Goal: Task Accomplishment & Management: Complete application form

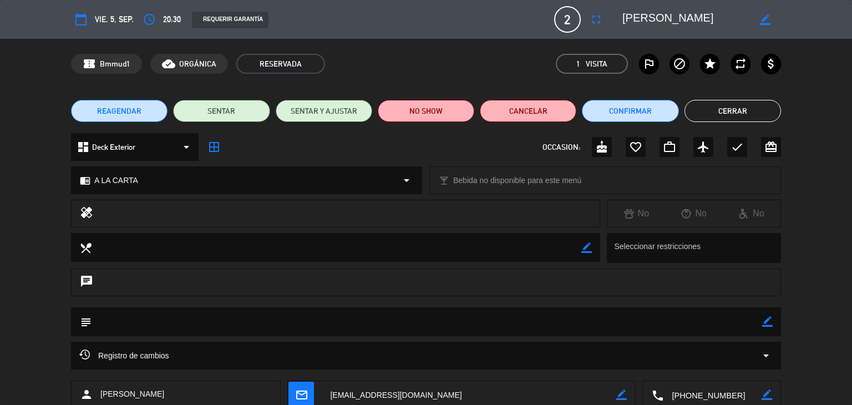
click at [766, 105] on button "Cerrar" at bounding box center [733, 111] width 97 height 22
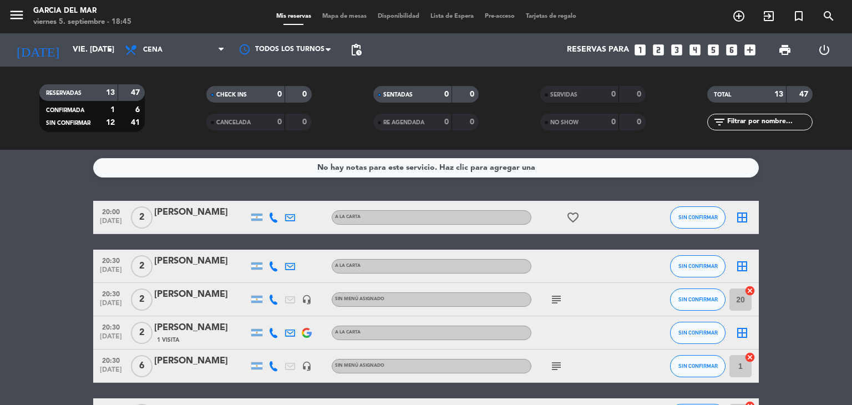
click at [657, 49] on icon "looks_two" at bounding box center [658, 50] width 14 height 14
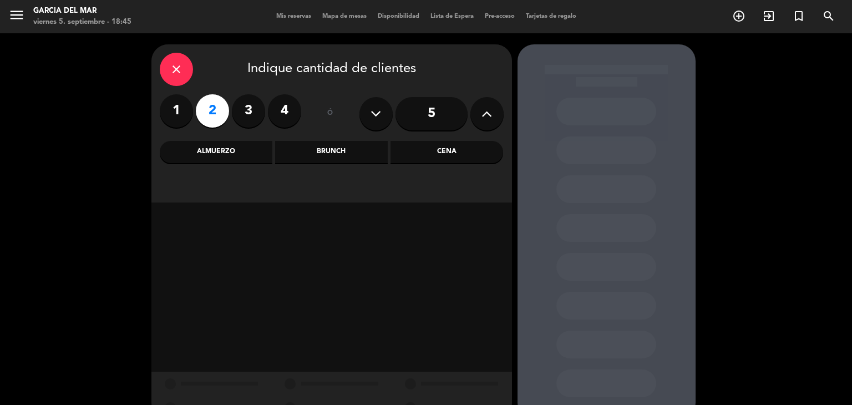
click at [461, 159] on div "Cena" at bounding box center [447, 152] width 113 height 22
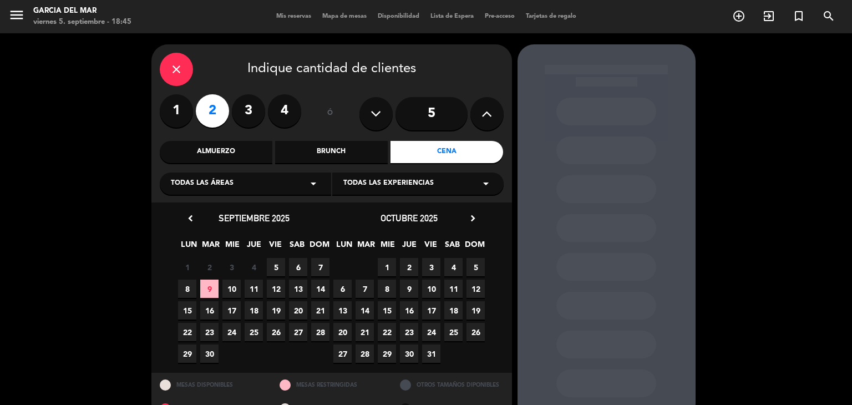
click at [277, 268] on span "5" at bounding box center [276, 267] width 18 height 18
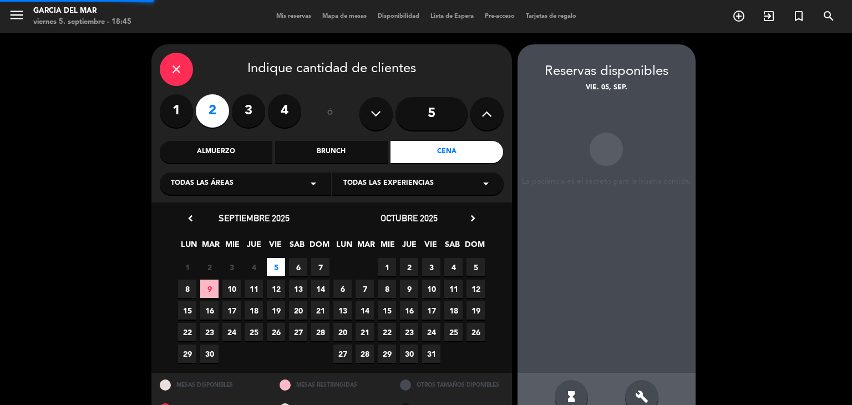
scroll to position [26, 0]
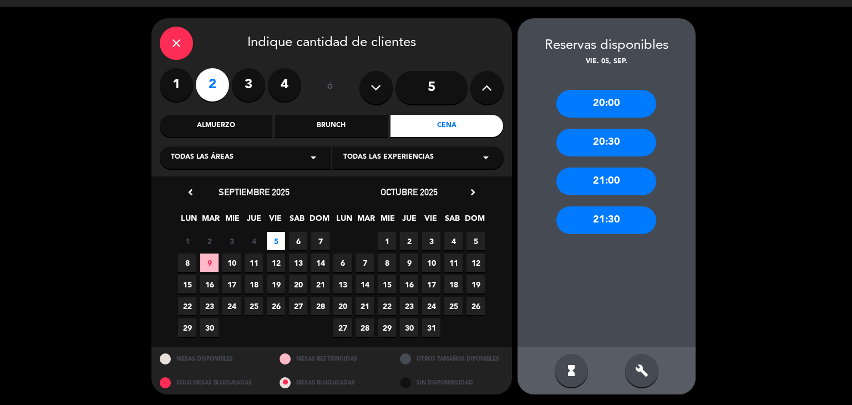
click at [622, 227] on div "21:30" at bounding box center [607, 220] width 100 height 28
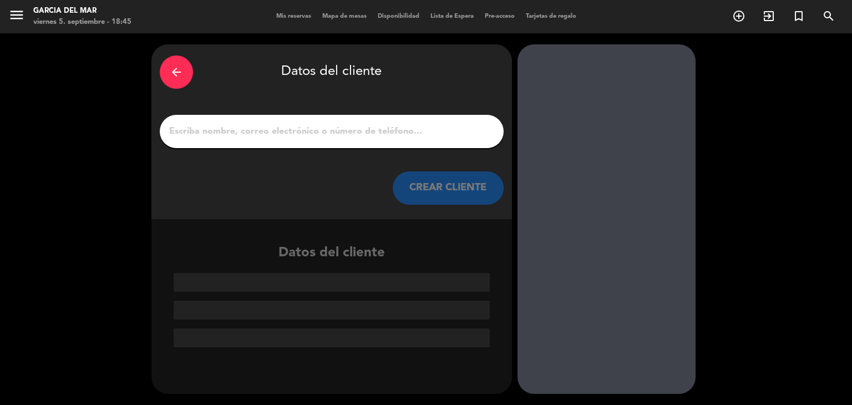
click at [395, 128] on input "1" at bounding box center [331, 132] width 327 height 16
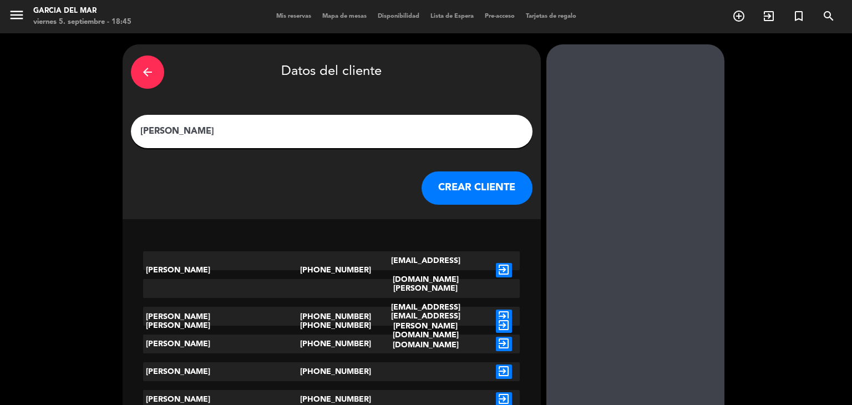
type input "[PERSON_NAME]"
click at [456, 189] on button "CREAR CLIENTE" at bounding box center [477, 187] width 111 height 33
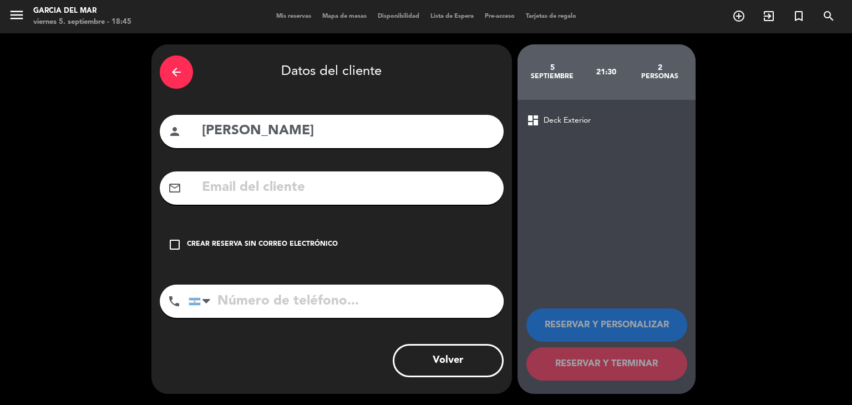
click at [180, 245] on icon "check_box_outline_blank" at bounding box center [174, 244] width 13 height 13
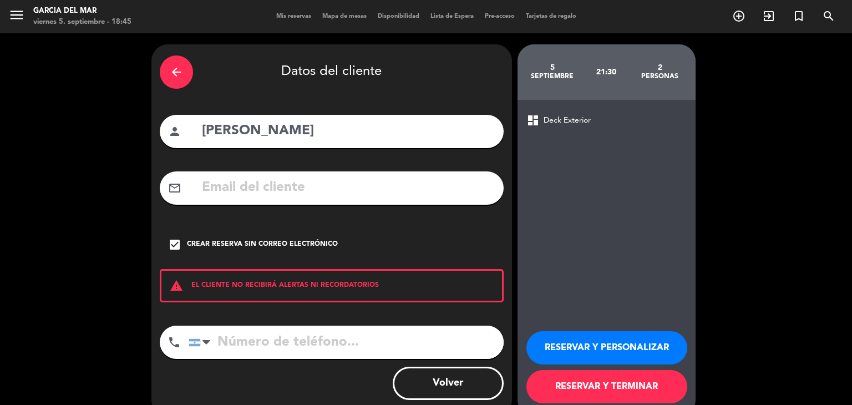
click at [280, 343] on input "tel" at bounding box center [346, 342] width 315 height 33
click at [335, 131] on input "[PERSON_NAME]" at bounding box center [348, 131] width 295 height 23
type input "[PERSON_NAME] by [PERSON_NAME]"
click at [275, 346] on input "tel" at bounding box center [346, 342] width 315 height 33
type input "1123453434"
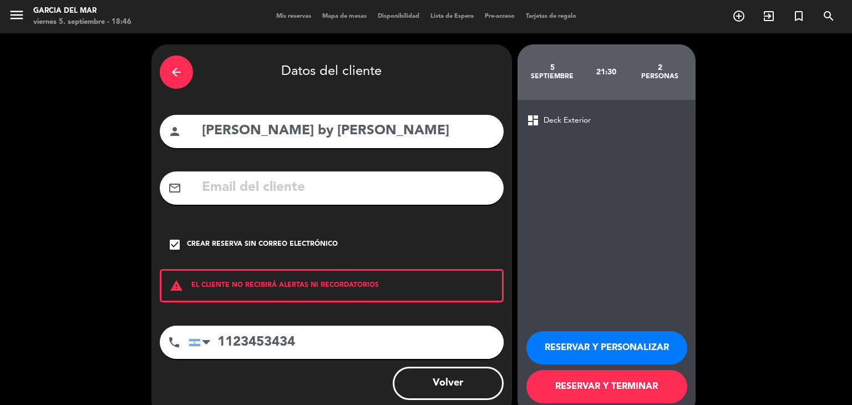
click at [599, 385] on button "RESERVAR Y TERMINAR" at bounding box center [607, 386] width 161 height 33
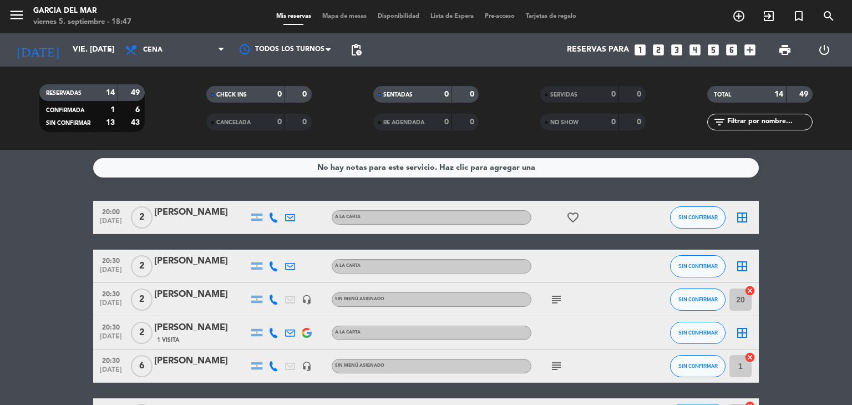
click at [557, 301] on icon "subject" at bounding box center [556, 299] width 13 height 13
click at [222, 295] on div "[PERSON_NAME]" at bounding box center [201, 294] width 94 height 14
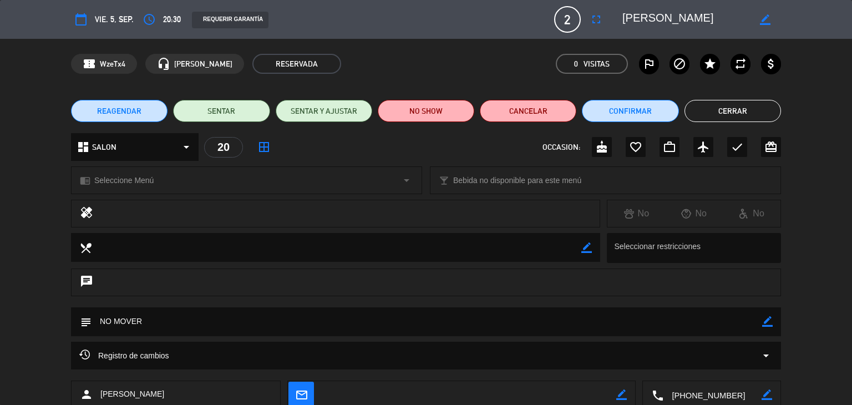
click at [764, 18] on icon "border_color" at bounding box center [765, 19] width 11 height 11
click at [747, 114] on button "Cerrar" at bounding box center [733, 111] width 97 height 22
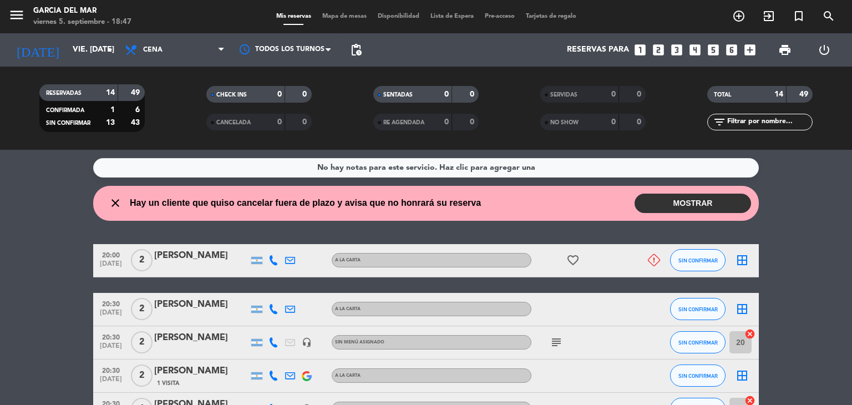
click at [684, 202] on button "MOSTRAR" at bounding box center [693, 203] width 117 height 19
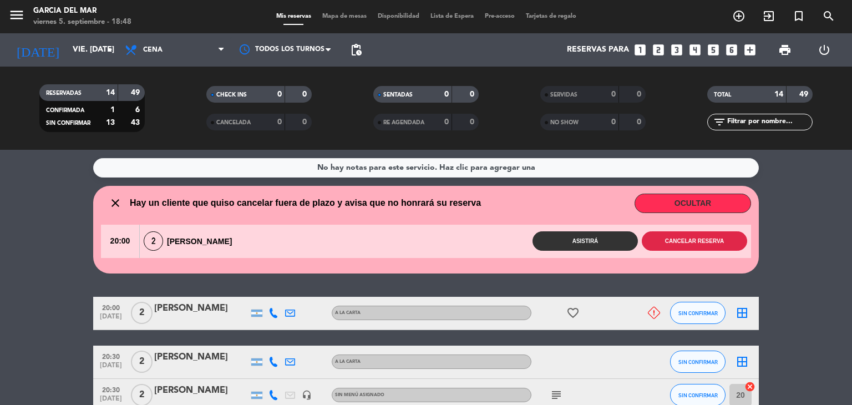
click at [705, 247] on button "Cancelar reserva" at bounding box center [694, 240] width 105 height 19
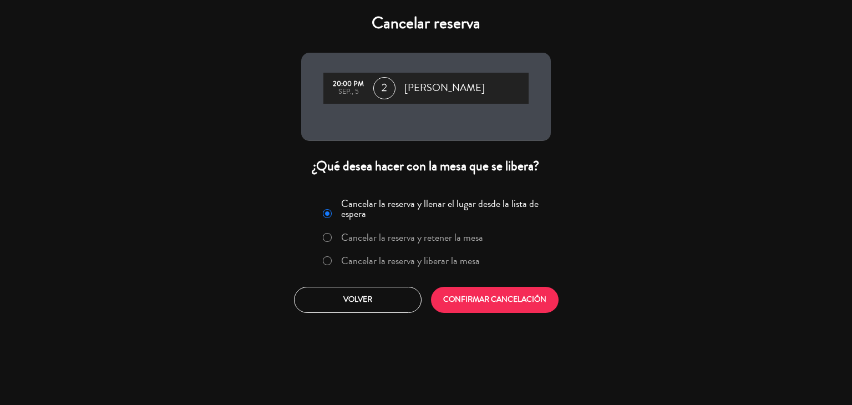
click at [331, 260] on div at bounding box center [327, 260] width 9 height 9
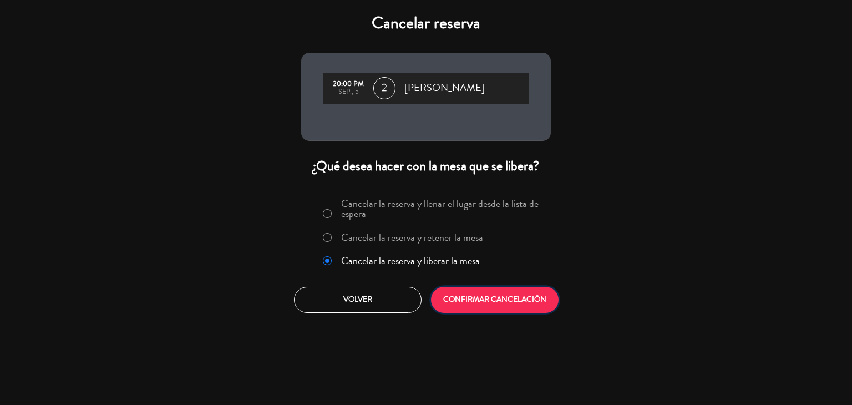
click at [505, 298] on button "CONFIRMAR CANCELACIÓN" at bounding box center [495, 300] width 128 height 26
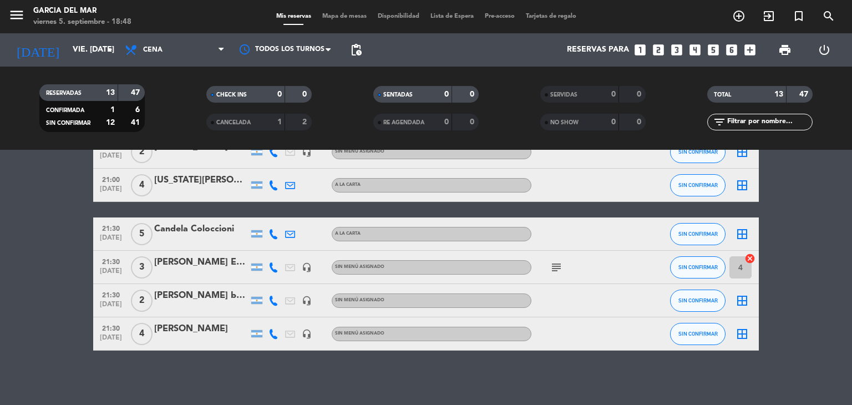
scroll to position [315, 0]
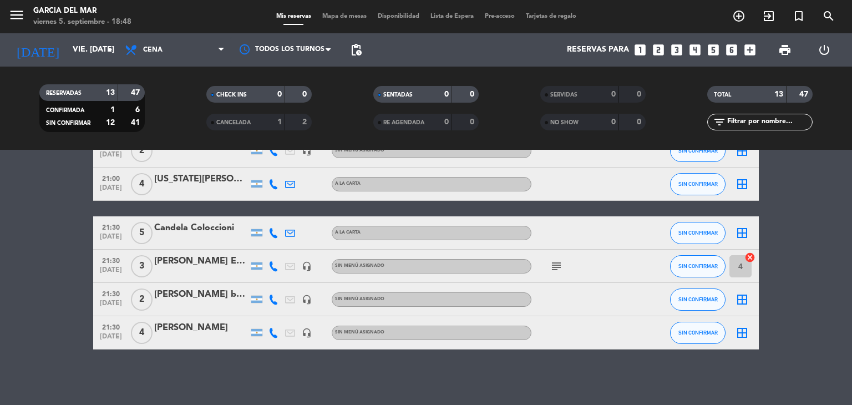
click at [227, 299] on div "[PERSON_NAME] by [PERSON_NAME]" at bounding box center [201, 294] width 94 height 14
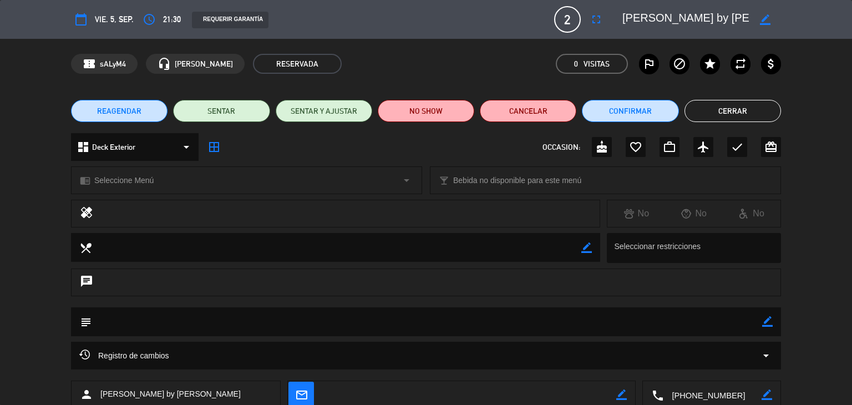
click at [768, 320] on icon "border_color" at bounding box center [767, 321] width 11 height 11
click at [508, 325] on textarea at bounding box center [427, 321] width 671 height 28
type textarea "INVITACION DE [PERSON_NAME]"
click at [765, 322] on icon at bounding box center [767, 321] width 11 height 11
click at [750, 114] on button "Cerrar" at bounding box center [733, 111] width 97 height 22
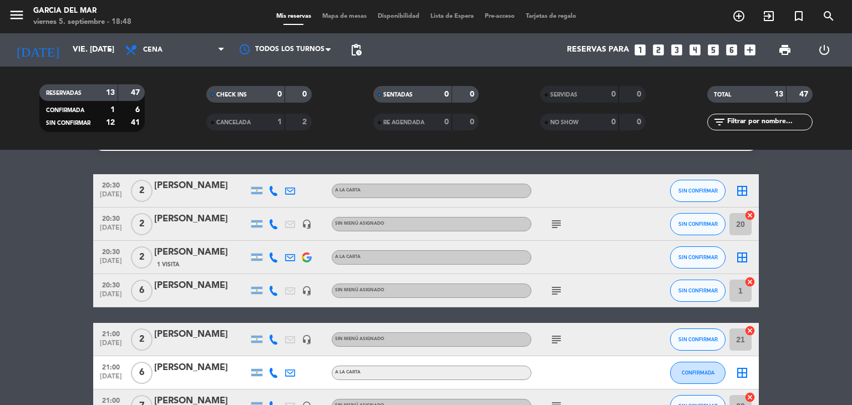
scroll to position [0, 0]
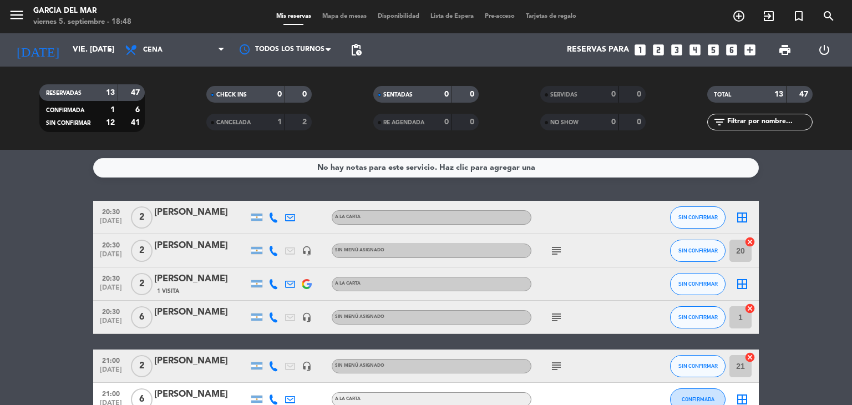
click at [552, 254] on icon "subject" at bounding box center [556, 250] width 13 height 13
click at [560, 318] on icon "subject" at bounding box center [556, 317] width 13 height 13
click at [555, 372] on icon "subject" at bounding box center [556, 366] width 13 height 13
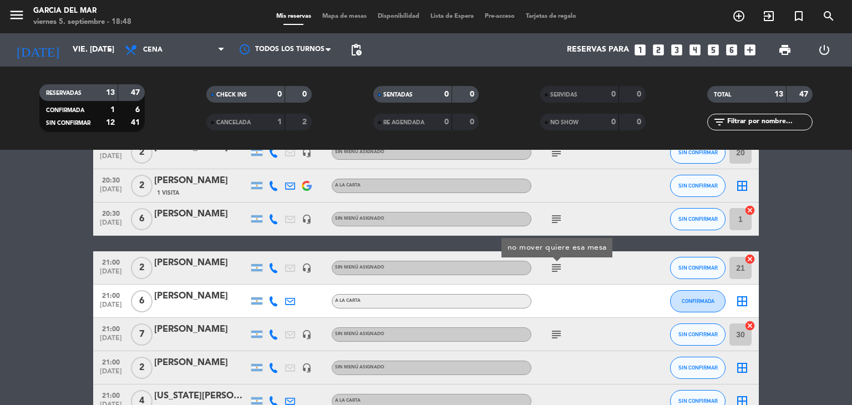
scroll to position [111, 0]
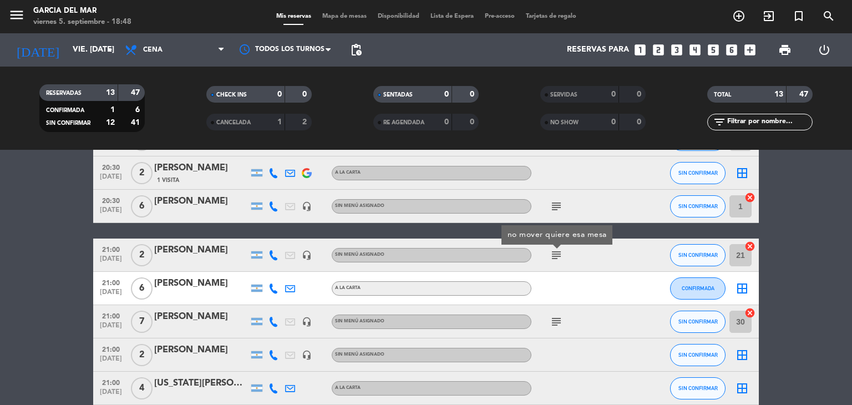
click at [556, 320] on icon "subject" at bounding box center [556, 321] width 13 height 13
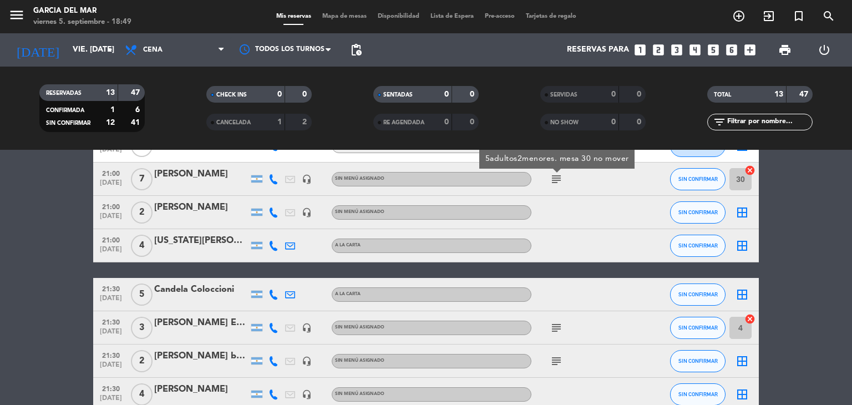
scroll to position [277, 0]
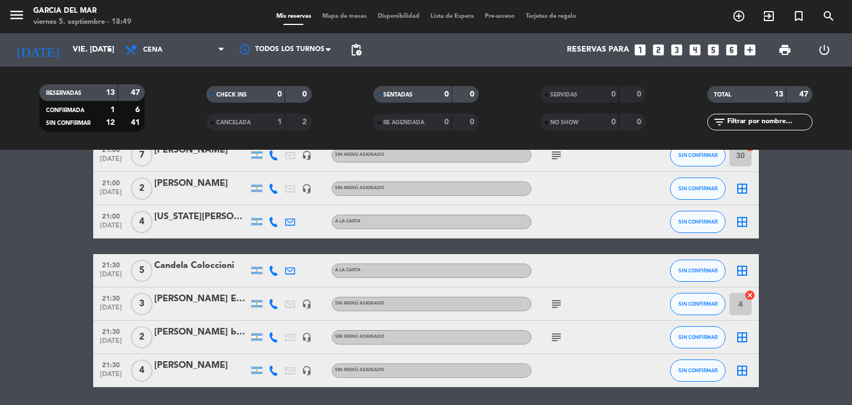
click at [553, 300] on icon "subject" at bounding box center [556, 303] width 13 height 13
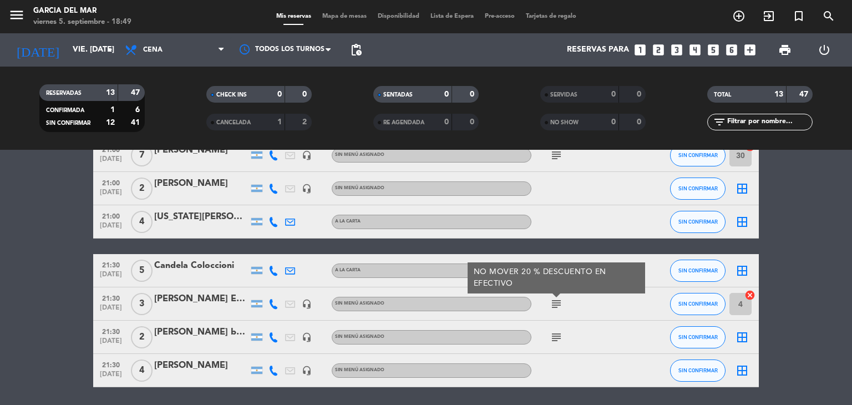
click at [221, 298] on div "[PERSON_NAME] EL RUSO BY VICKNOSKY" at bounding box center [201, 299] width 94 height 14
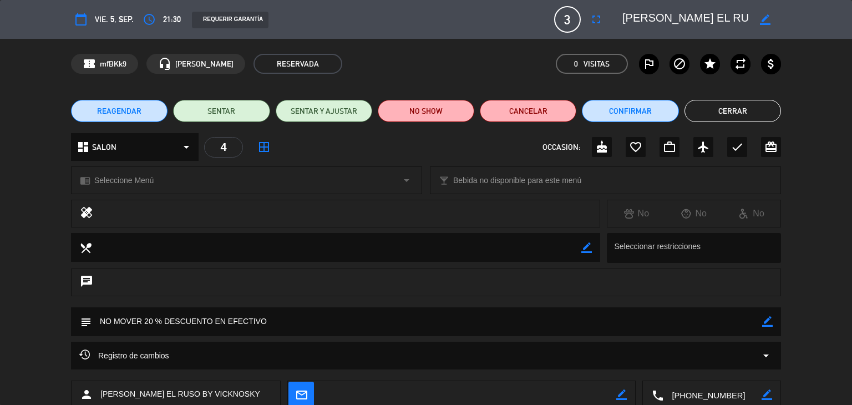
click at [767, 17] on icon "border_color" at bounding box center [765, 19] width 11 height 11
click at [735, 113] on button "Cerrar" at bounding box center [733, 111] width 97 height 22
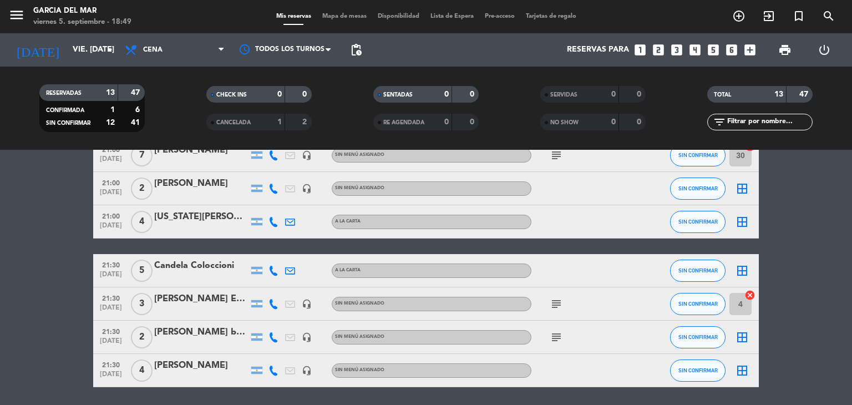
click at [55, 258] on bookings-row "20:30 [DATE] 2 Azcurra [PERSON_NAME] SIN CONFIRMAR border_all 20:30 [DATE] 2 [P…" at bounding box center [426, 155] width 852 height 464
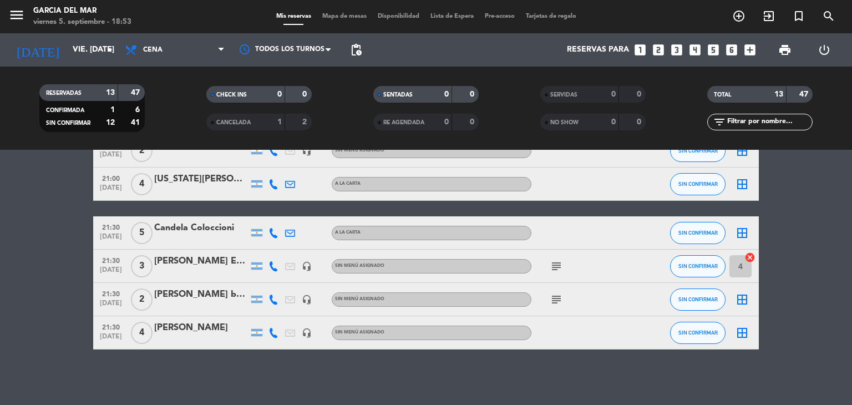
click at [624, 368] on div "No hay notas para este servicio. Haz clic para agregar una 20:30 [DATE] 2 Azcur…" at bounding box center [426, 277] width 852 height 255
click at [620, 370] on div "No hay notas para este servicio. Haz clic para agregar una 20:30 [DATE] 2 Azcur…" at bounding box center [426, 277] width 852 height 255
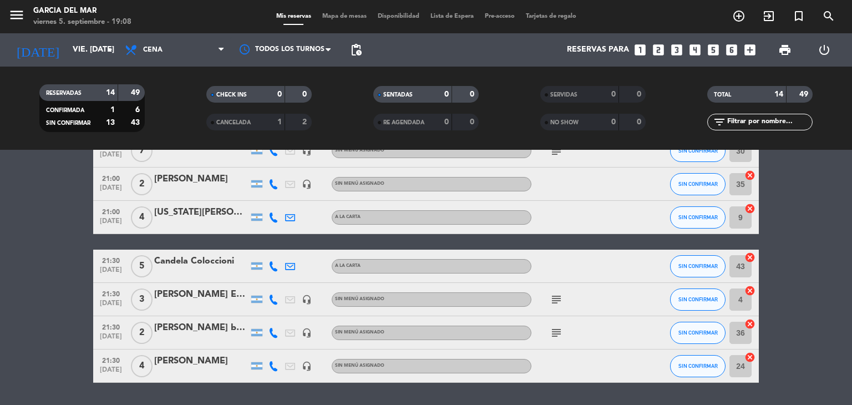
click at [794, 246] on bookings-row "20:30 [DATE] 2 Azcurra [PERSON_NAME] SIN CONFIRMAR 23 cancel 20:30 [DATE] 2 [PE…" at bounding box center [426, 134] width 852 height 497
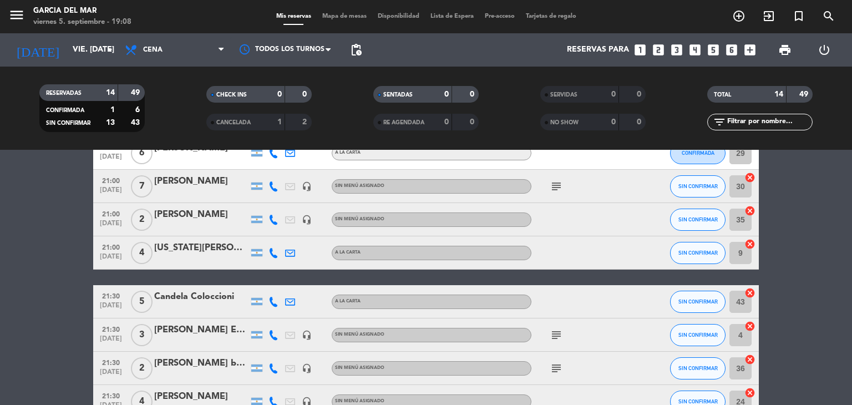
scroll to position [348, 0]
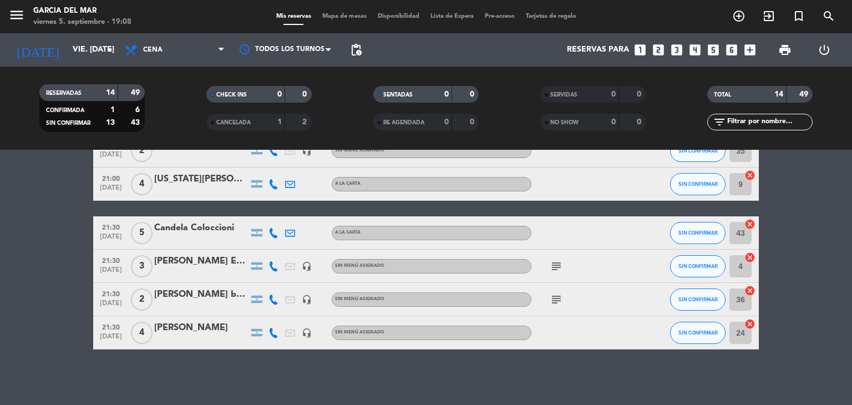
click at [658, 52] on icon "looks_two" at bounding box center [658, 50] width 14 height 14
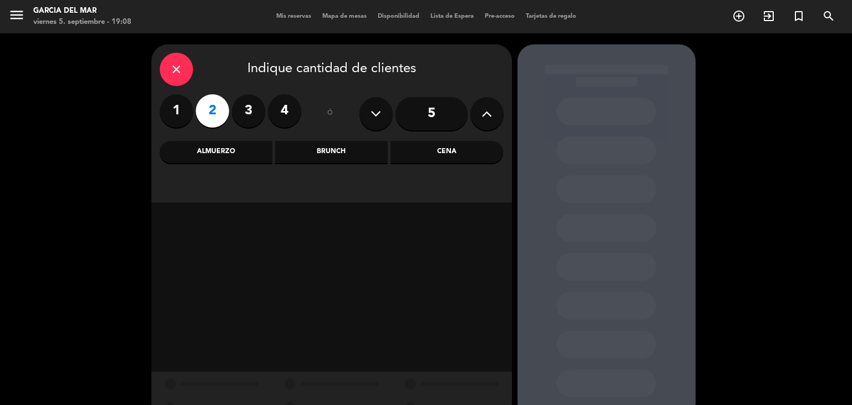
click at [486, 154] on div "Cena" at bounding box center [447, 152] width 113 height 22
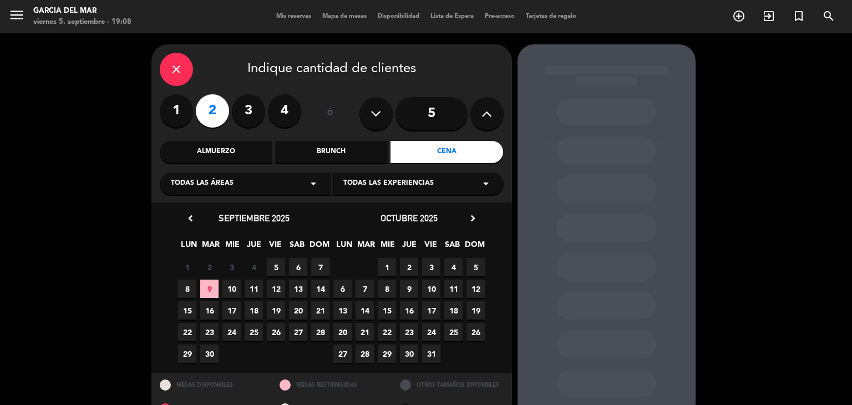
click at [278, 265] on span "5" at bounding box center [276, 267] width 18 height 18
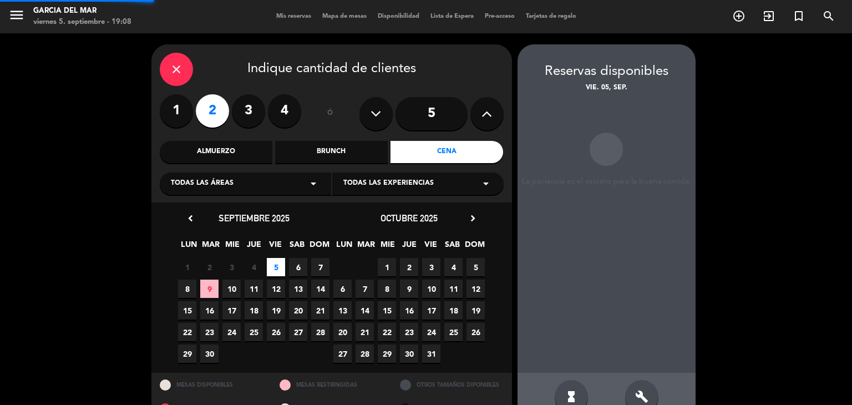
scroll to position [26, 0]
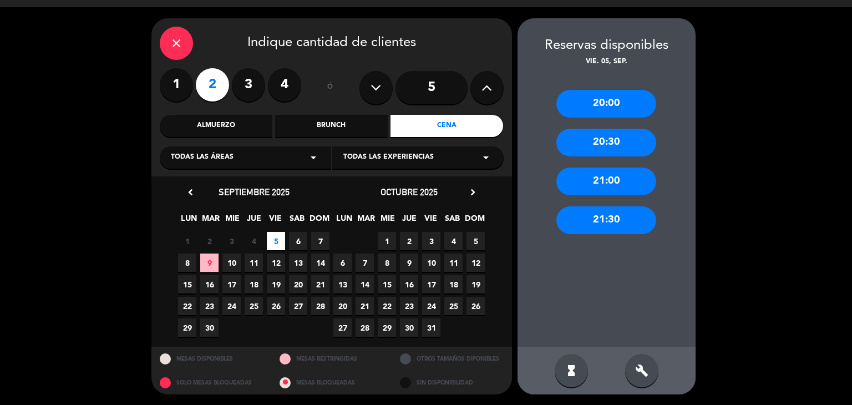
click at [621, 221] on div "21:30" at bounding box center [607, 220] width 100 height 28
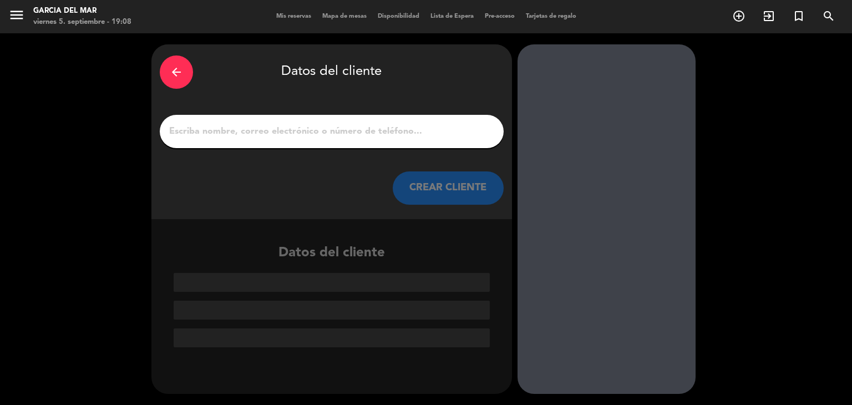
scroll to position [0, 0]
click at [389, 130] on input "1" at bounding box center [331, 132] width 327 height 16
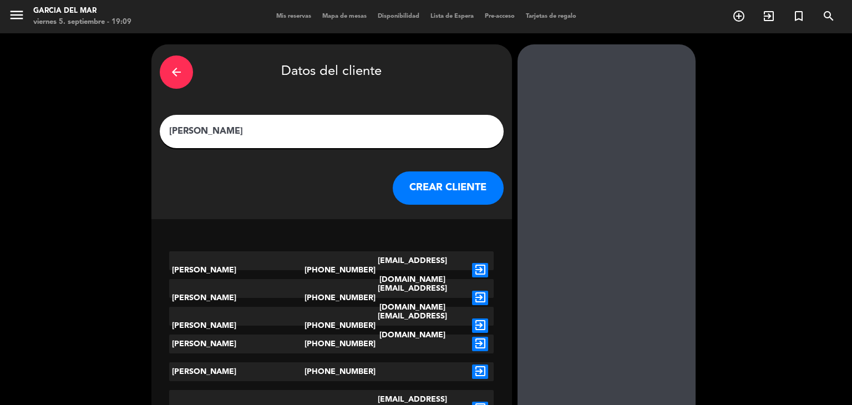
type input "[PERSON_NAME]"
click at [224, 373] on div "[PERSON_NAME]" at bounding box center [236, 371] width 135 height 19
click at [479, 373] on icon "exit_to_app" at bounding box center [480, 372] width 16 height 14
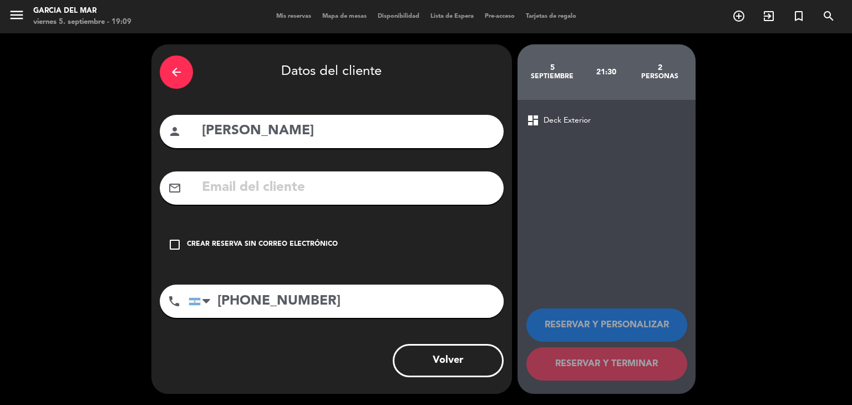
click at [167, 246] on div "check_box_outline_blank Crear reserva sin correo electrónico" at bounding box center [332, 244] width 344 height 33
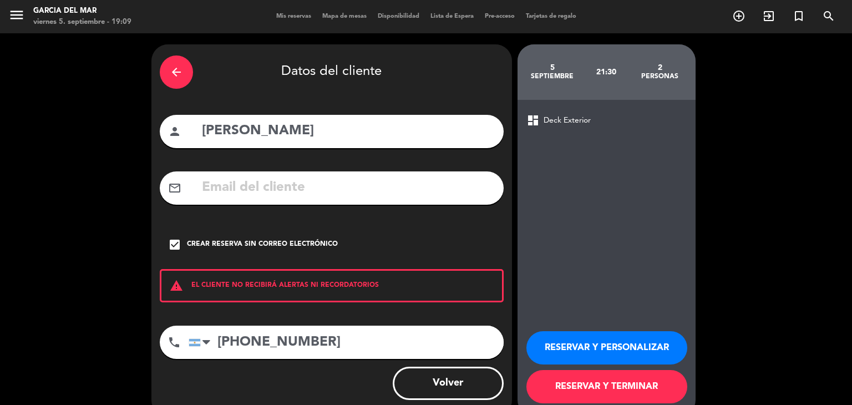
click at [620, 393] on button "RESERVAR Y TERMINAR" at bounding box center [607, 386] width 161 height 33
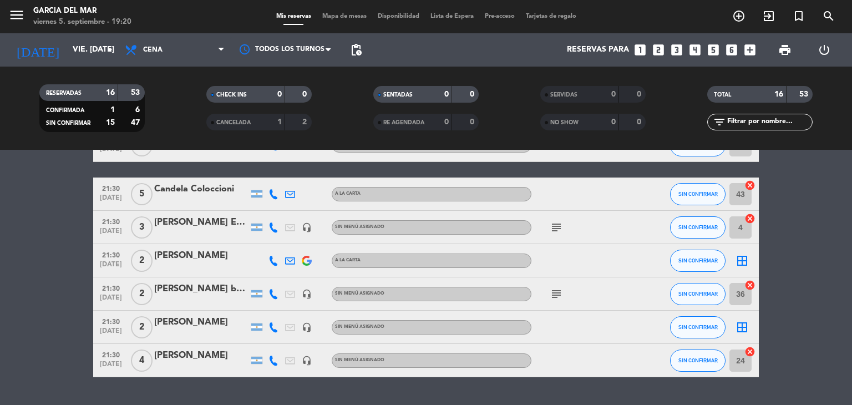
scroll to position [388, 0]
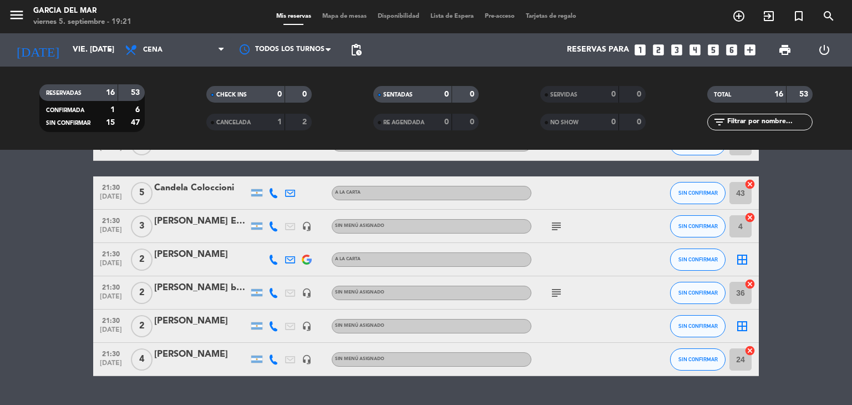
click at [733, 264] on div "border_all" at bounding box center [742, 259] width 33 height 33
click at [739, 262] on icon "border_all" at bounding box center [742, 259] width 13 height 13
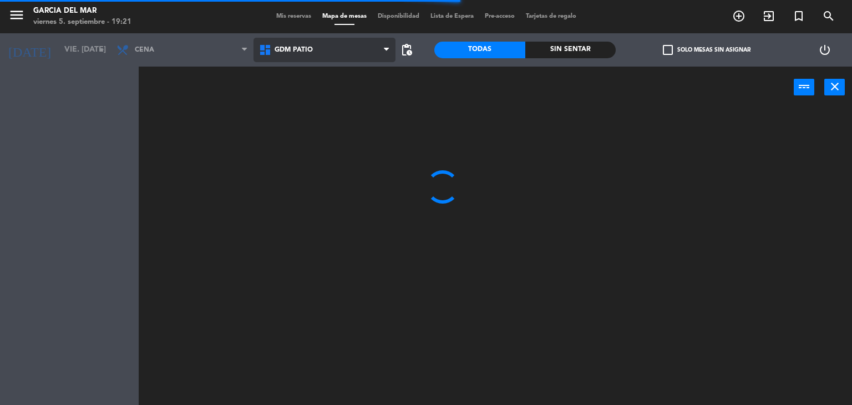
click at [300, 46] on span "GDM PATIO" at bounding box center [294, 50] width 38 height 8
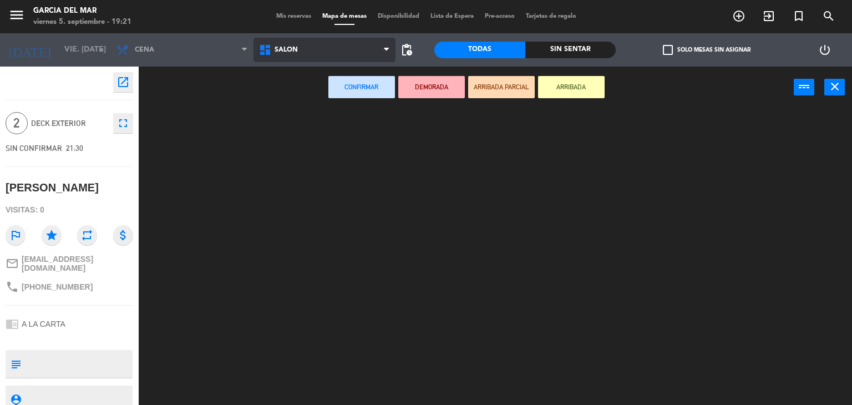
click at [302, 89] on ng-component "menu [PERSON_NAME] del Mar viernes 5. septiembre - 19:21 Mis reservas Mapa de m…" at bounding box center [426, 203] width 852 height 406
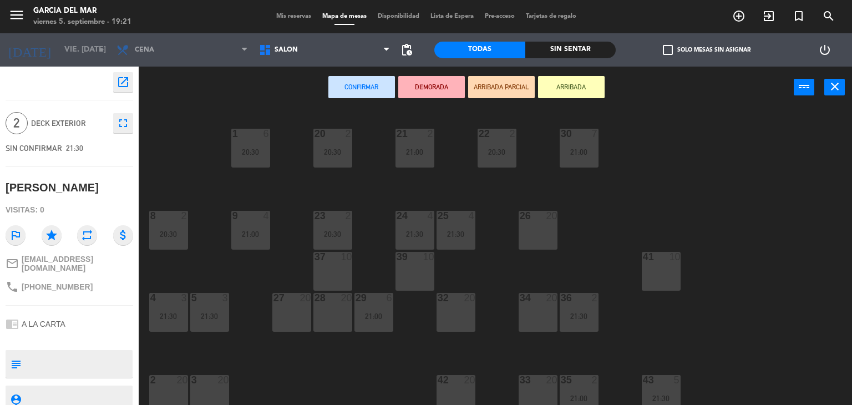
click at [327, 260] on div at bounding box center [332, 257] width 18 height 10
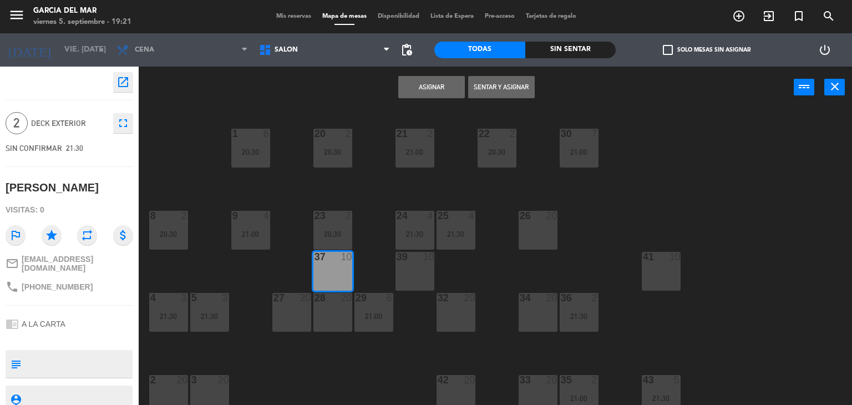
click at [417, 90] on button "Asignar" at bounding box center [431, 87] width 67 height 22
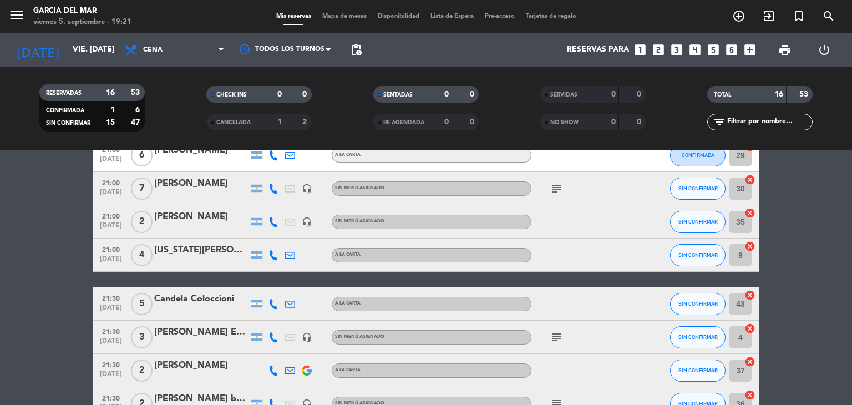
scroll to position [415, 0]
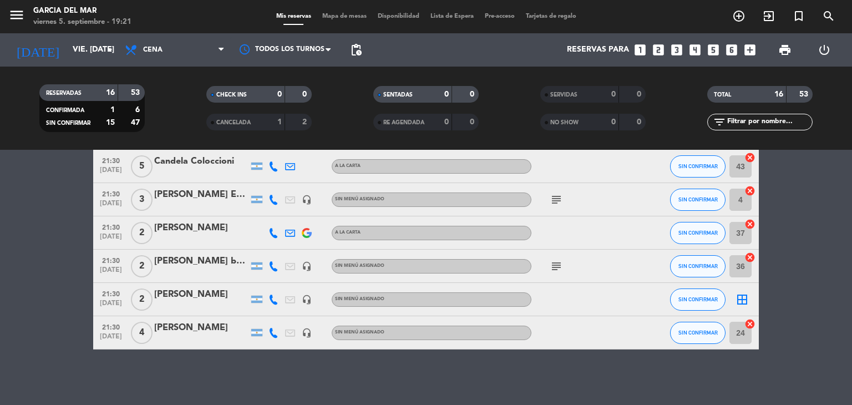
click at [737, 298] on icon "border_all" at bounding box center [742, 299] width 13 height 13
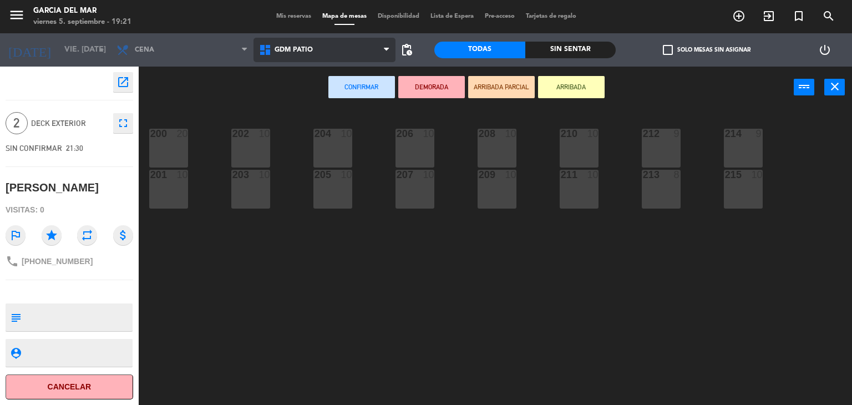
click at [337, 38] on span "GDM PATIO" at bounding box center [325, 50] width 143 height 24
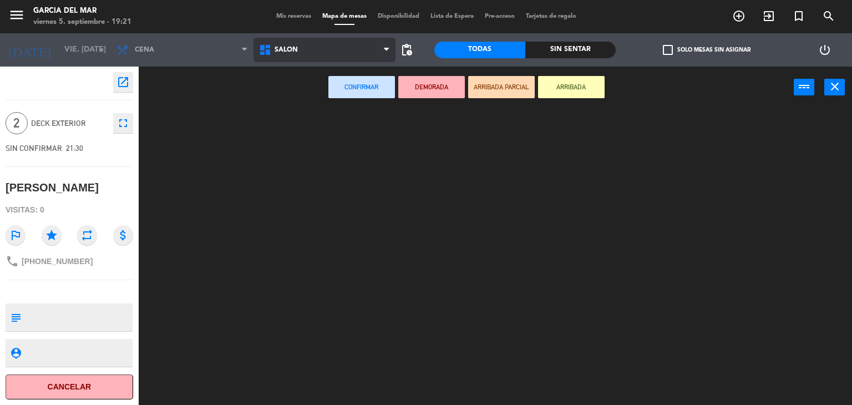
click at [353, 102] on ng-component "menu [PERSON_NAME] del Mar viernes 5. septiembre - 19:21 Mis reservas Mapa de m…" at bounding box center [426, 203] width 852 height 406
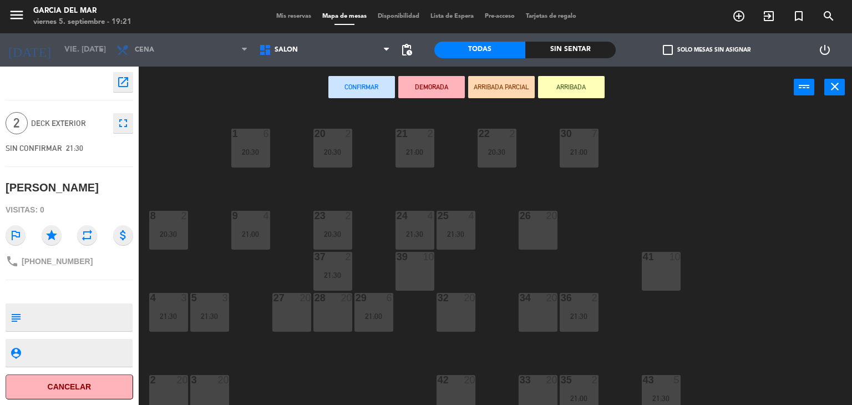
scroll to position [8, 0]
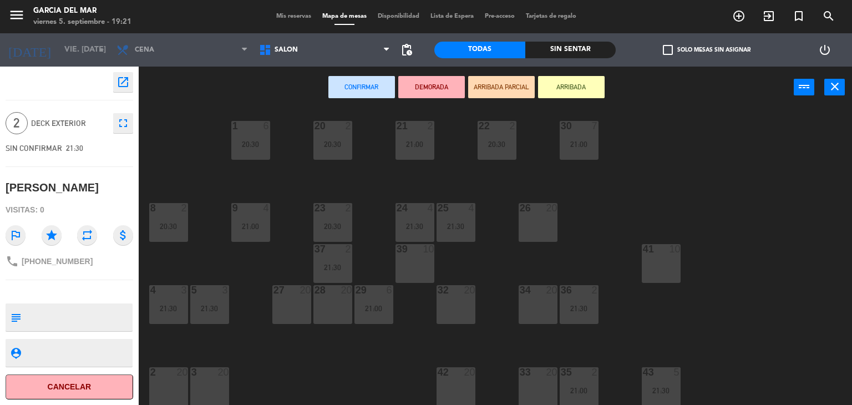
click at [416, 261] on div "39 10" at bounding box center [415, 263] width 39 height 39
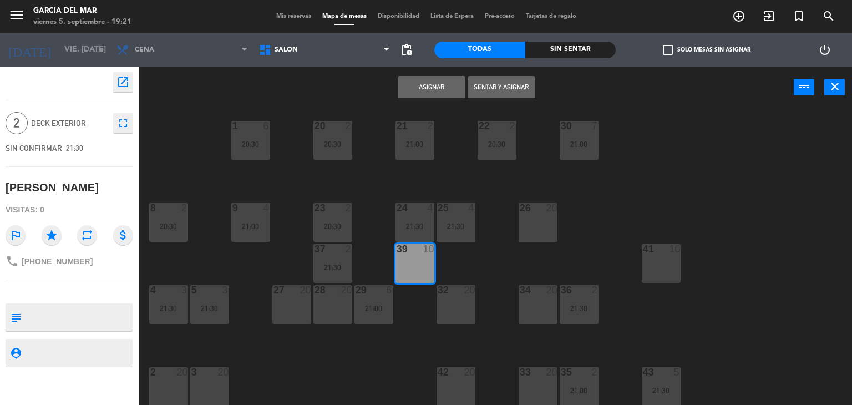
click at [438, 86] on button "Asignar" at bounding box center [431, 87] width 67 height 22
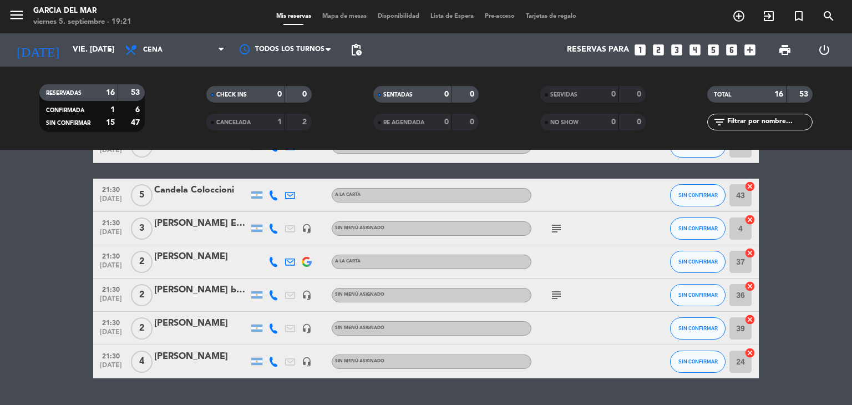
scroll to position [388, 0]
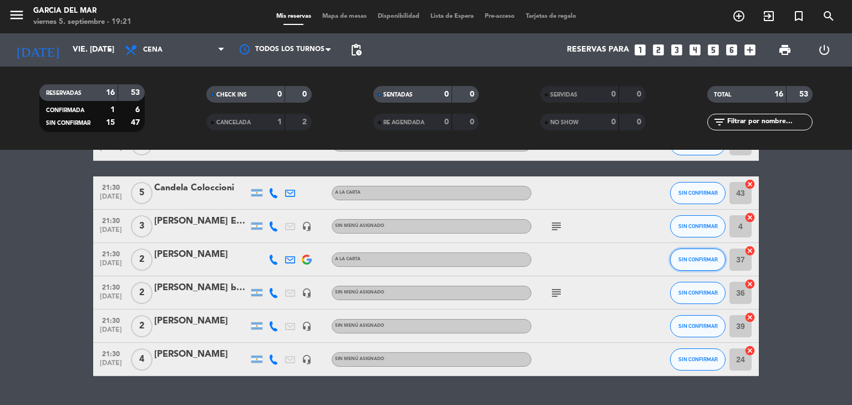
click at [687, 265] on button "SIN CONFIRMAR" at bounding box center [697, 260] width 55 height 22
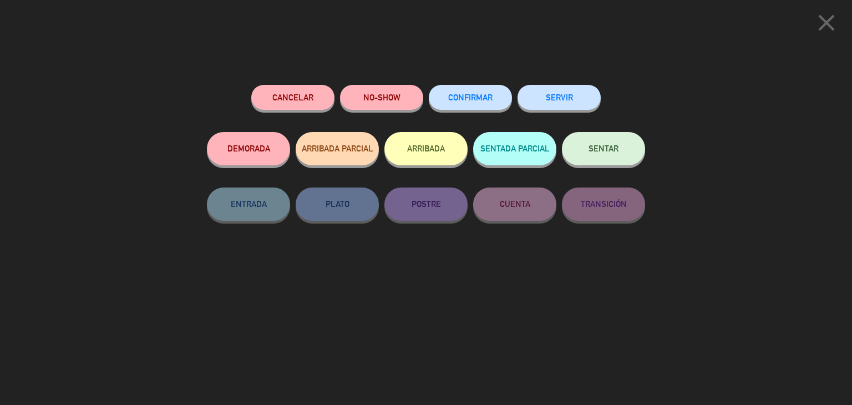
click at [461, 92] on button "CONFIRMAR" at bounding box center [470, 97] width 83 height 25
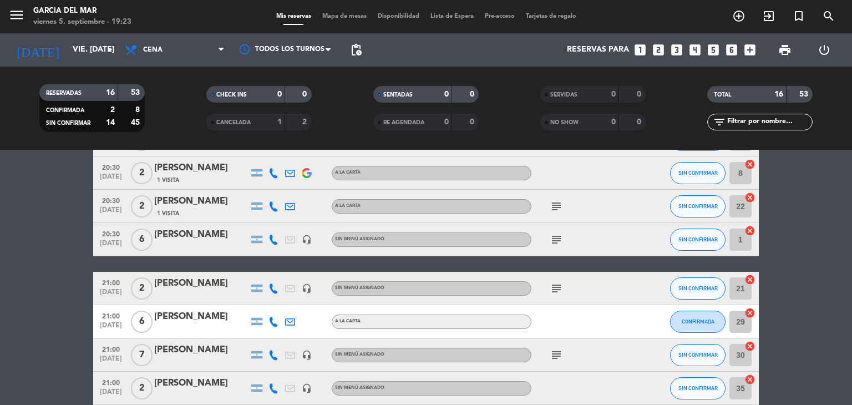
scroll to position [166, 0]
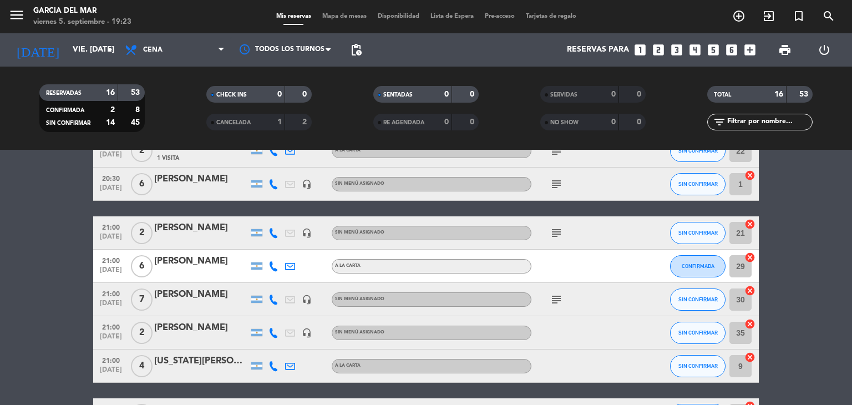
click at [557, 304] on icon "subject" at bounding box center [556, 299] width 13 height 13
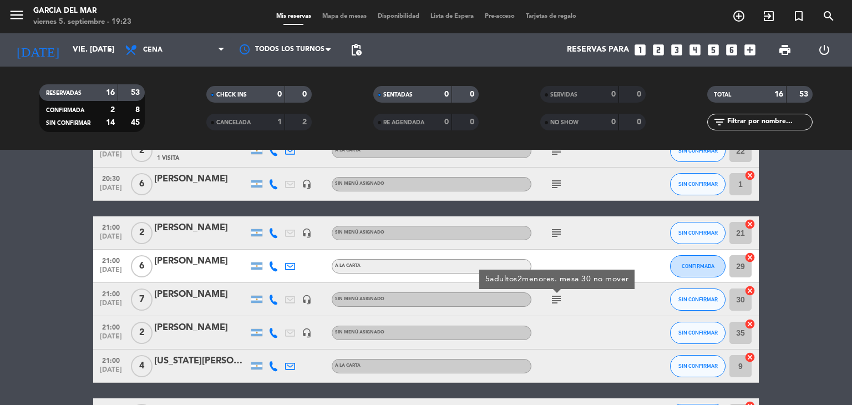
click at [596, 308] on div "subject 5adultos2menores. mesa 30 no mover" at bounding box center [582, 299] width 100 height 33
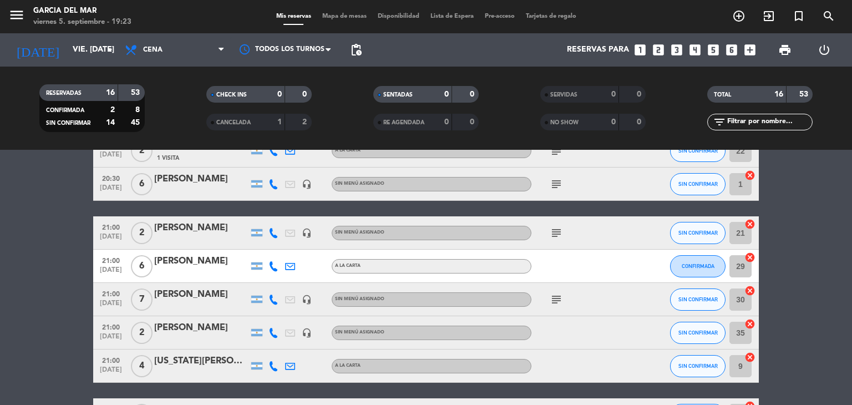
click at [555, 232] on icon "subject" at bounding box center [556, 232] width 13 height 13
click at [578, 261] on div at bounding box center [582, 266] width 100 height 33
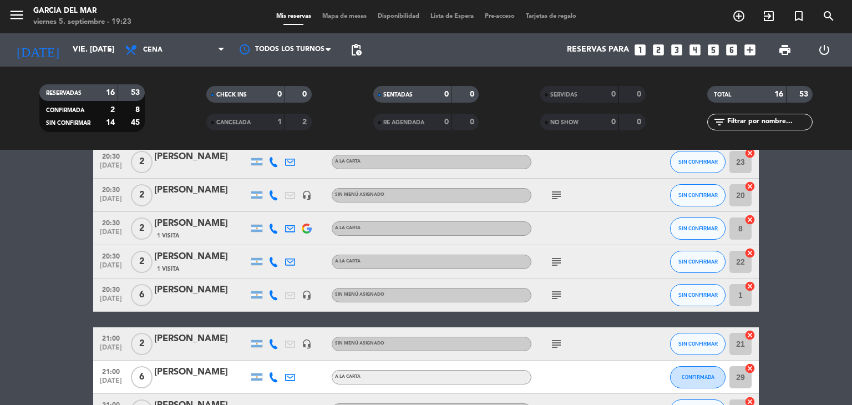
click at [563, 261] on icon "subject" at bounding box center [556, 261] width 13 height 13
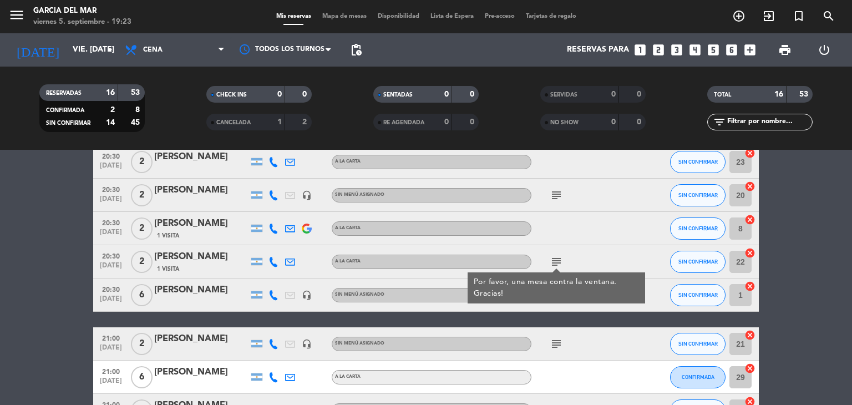
click at [583, 256] on div "subject Por favor, una mesa contra la ventana. Gracias!" at bounding box center [582, 261] width 100 height 33
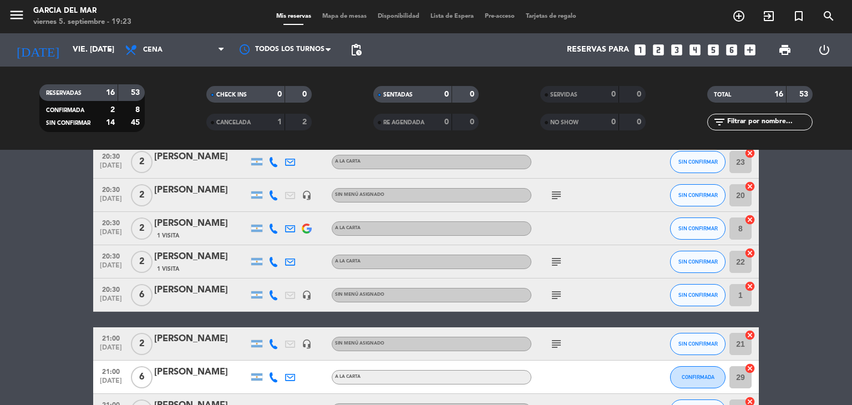
click at [549, 305] on div "subject" at bounding box center [582, 295] width 100 height 33
click at [560, 298] on icon "subject" at bounding box center [556, 295] width 13 height 13
click at [593, 294] on div "subject NO MOVER" at bounding box center [582, 295] width 100 height 33
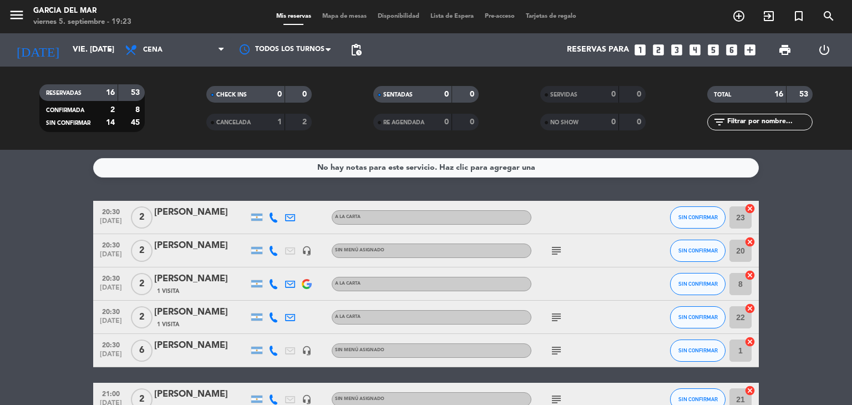
click at [557, 245] on icon "subject" at bounding box center [556, 250] width 13 height 13
click at [589, 259] on div "subject NO MOVER" at bounding box center [582, 250] width 100 height 33
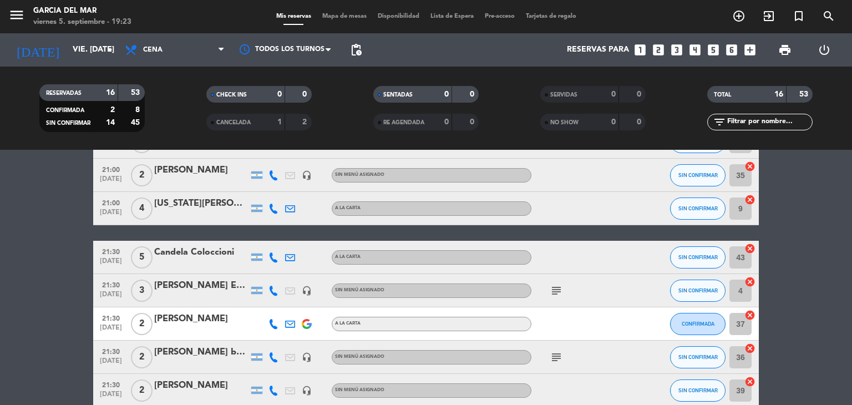
scroll to position [388, 0]
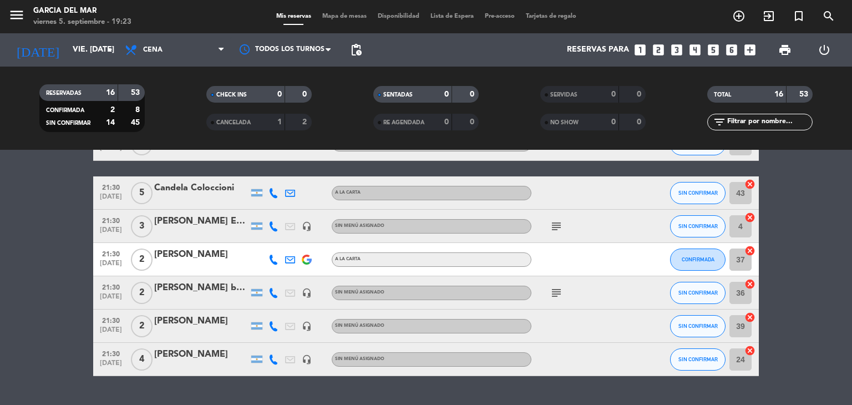
click at [558, 225] on icon "subject" at bounding box center [556, 226] width 13 height 13
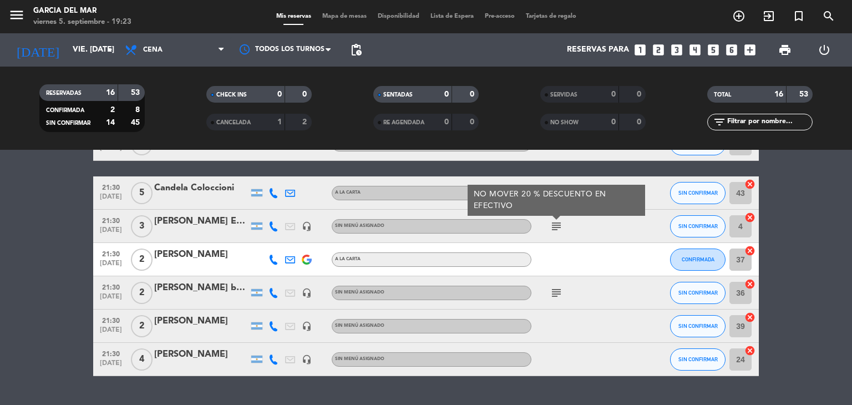
click at [573, 250] on div at bounding box center [582, 259] width 100 height 33
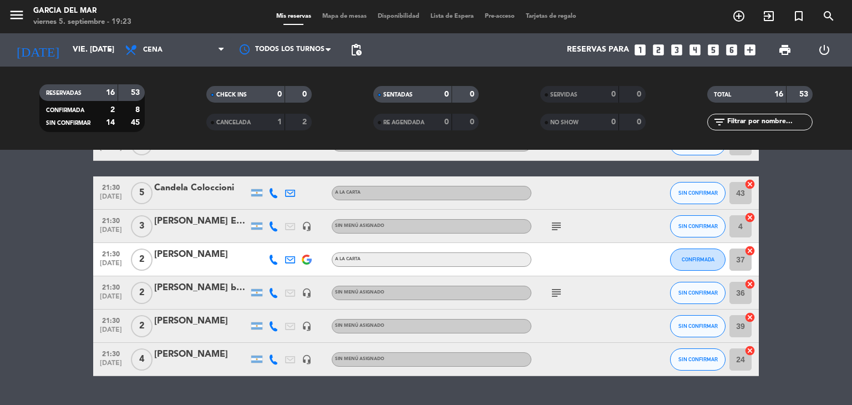
click at [558, 294] on icon "subject" at bounding box center [556, 292] width 13 height 13
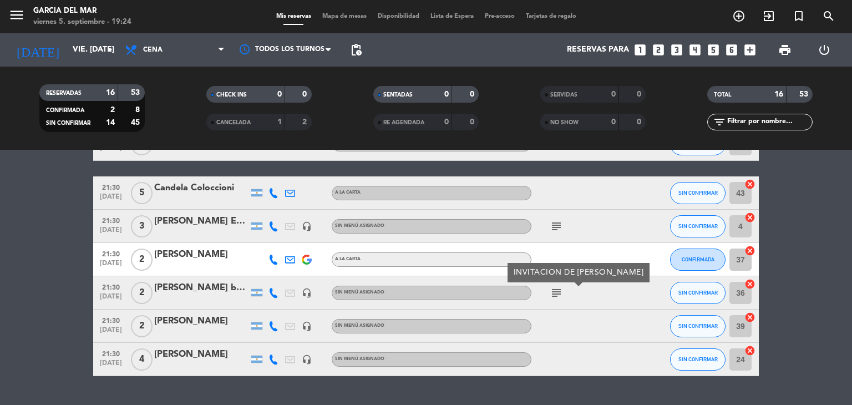
click at [579, 289] on div "subject INVITACION DE [PERSON_NAME]" at bounding box center [582, 292] width 100 height 33
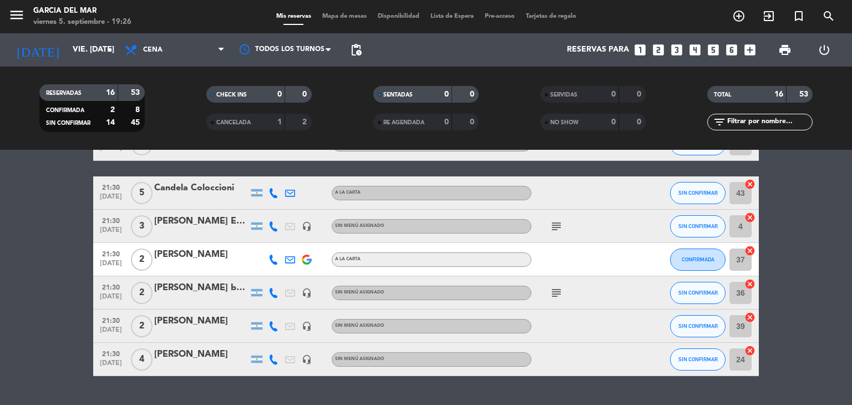
click at [656, 49] on icon "looks_two" at bounding box center [658, 50] width 14 height 14
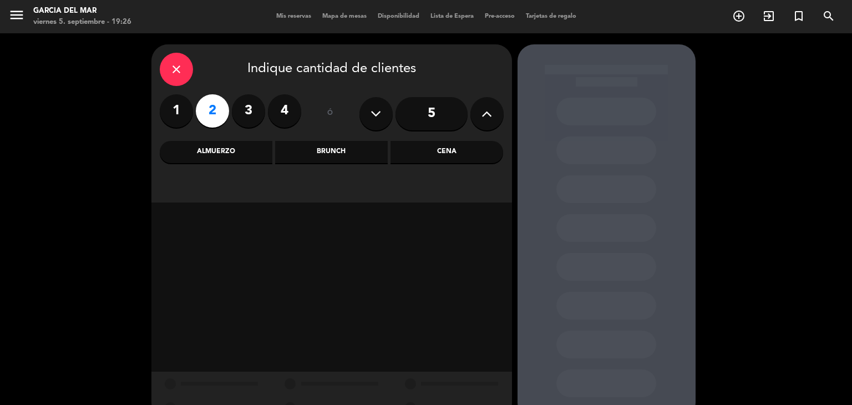
click at [435, 160] on div "Cena" at bounding box center [447, 152] width 113 height 22
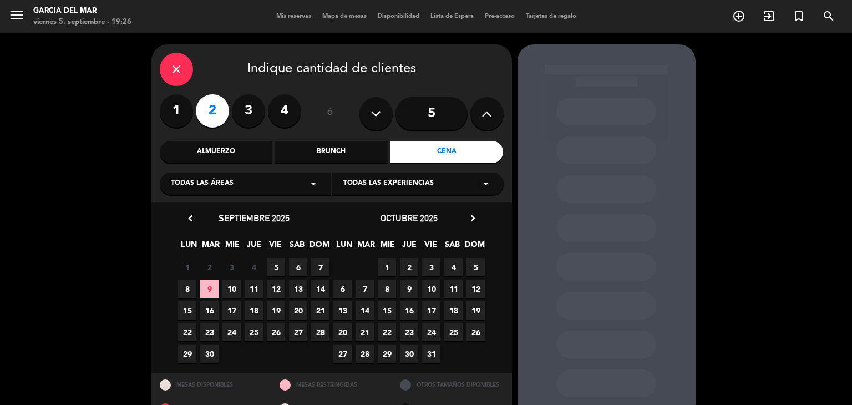
click at [277, 269] on span "5" at bounding box center [276, 267] width 18 height 18
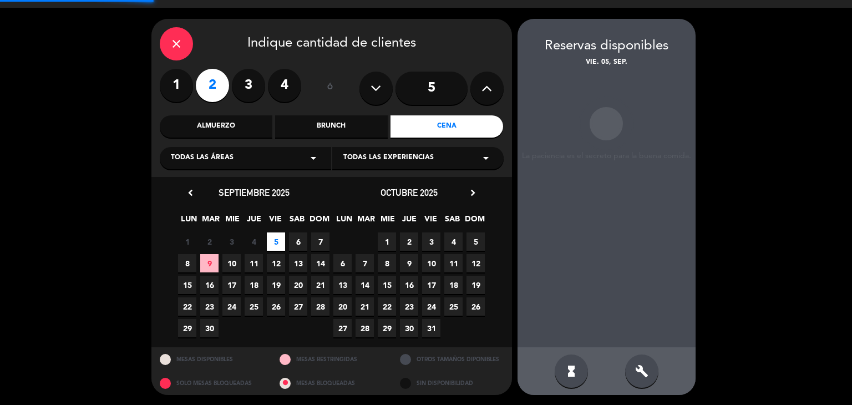
scroll to position [26, 0]
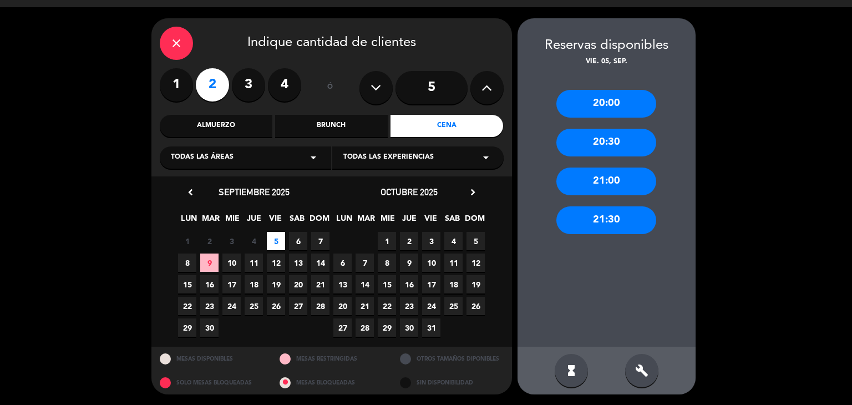
click at [603, 186] on div "21:00" at bounding box center [607, 182] width 100 height 28
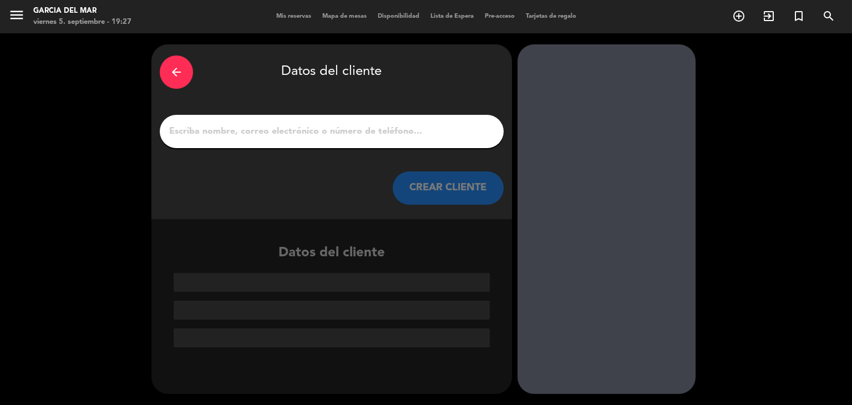
scroll to position [0, 0]
click at [344, 130] on input "1" at bounding box center [331, 132] width 327 height 16
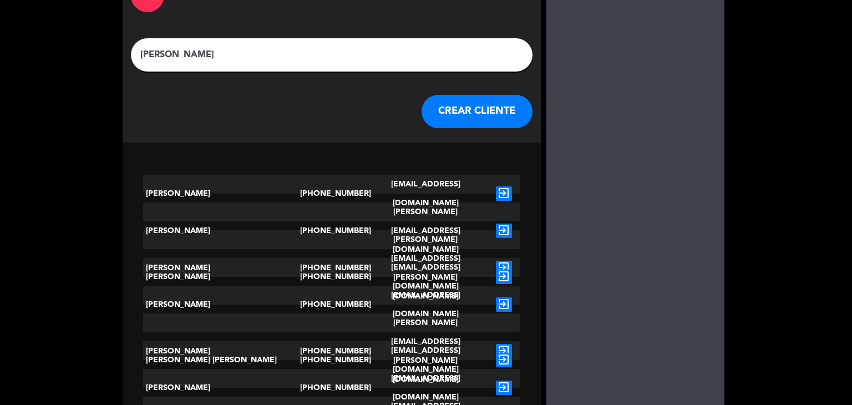
scroll to position [111, 0]
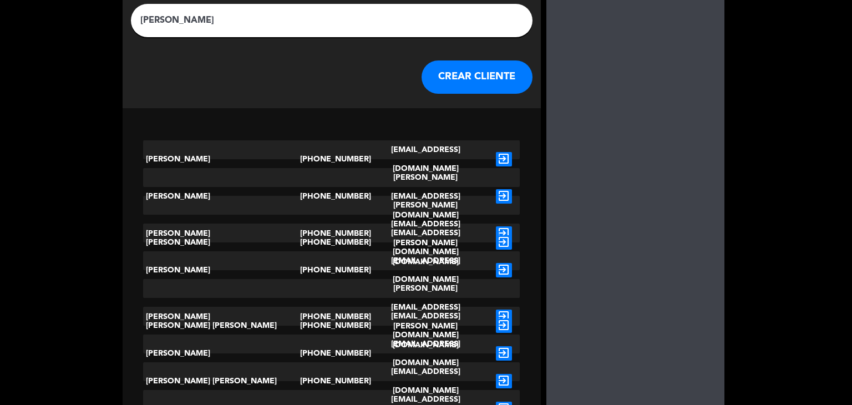
click at [237, 19] on input "[PERSON_NAME]" at bounding box center [331, 21] width 385 height 16
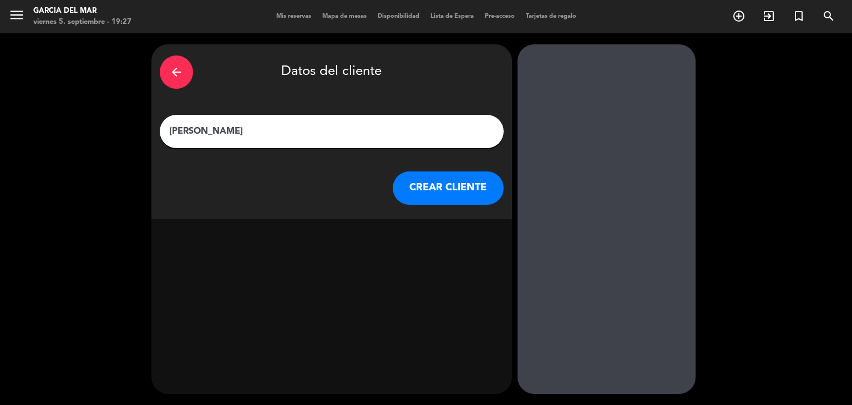
scroll to position [0, 0]
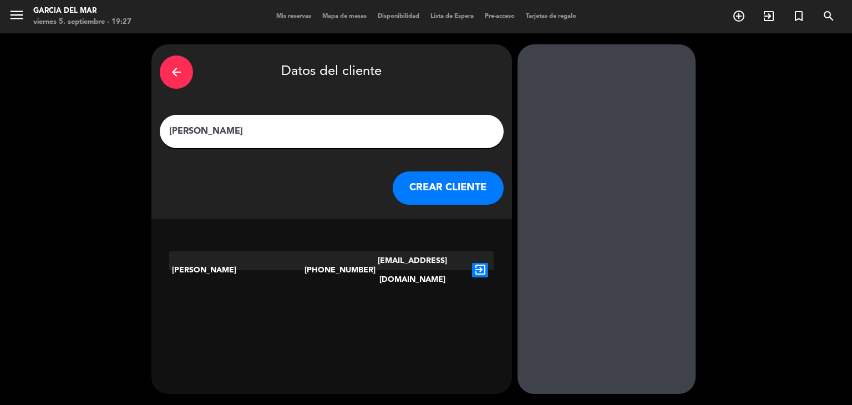
type input "[PERSON_NAME]"
click at [179, 264] on div "[PERSON_NAME]" at bounding box center [236, 270] width 135 height 38
click at [475, 263] on icon "exit_to_app" at bounding box center [480, 270] width 16 height 14
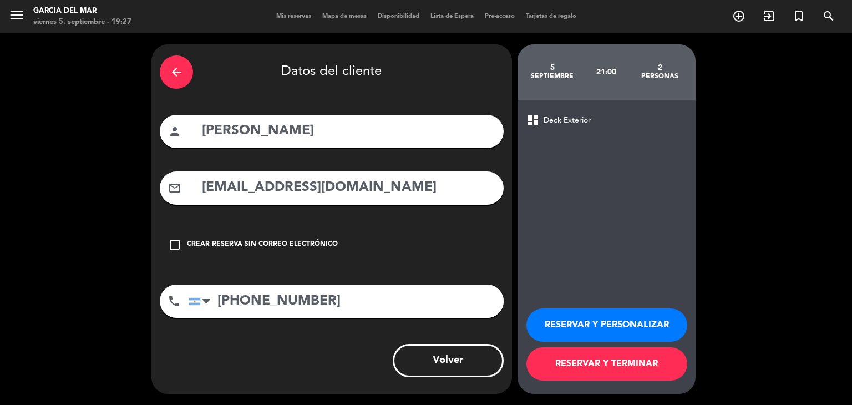
click at [637, 368] on button "RESERVAR Y TERMINAR" at bounding box center [607, 363] width 161 height 33
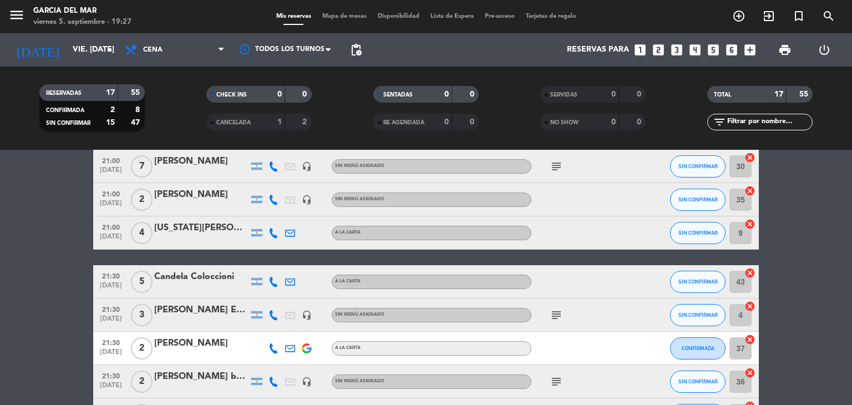
scroll to position [222, 0]
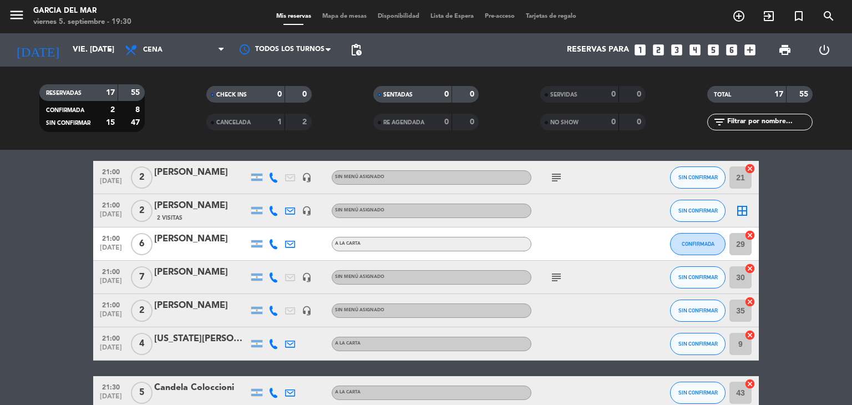
click at [351, 17] on span "Mapa de mesas" at bounding box center [344, 16] width 55 height 6
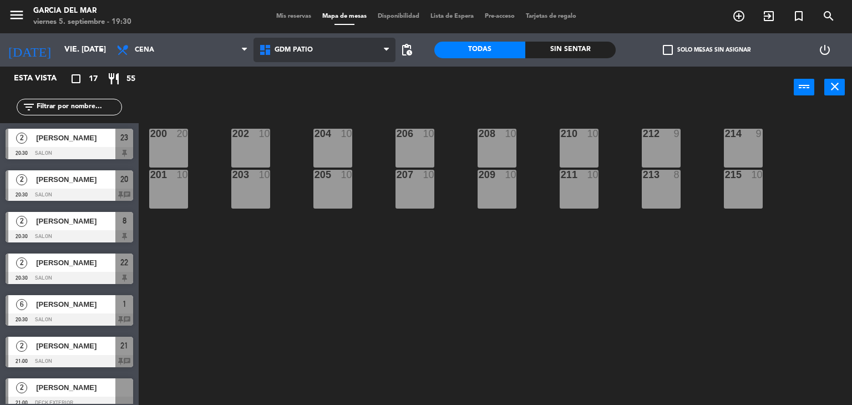
click at [342, 49] on span "GDM PATIO" at bounding box center [325, 50] width 143 height 24
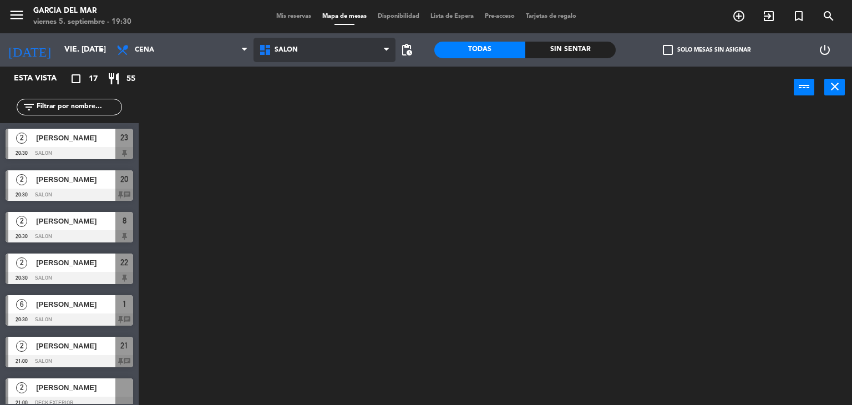
click at [321, 95] on ng-component "menu [PERSON_NAME] del Mar viernes 5. septiembre - 19:30 Mis reservas Mapa de m…" at bounding box center [426, 203] width 852 height 406
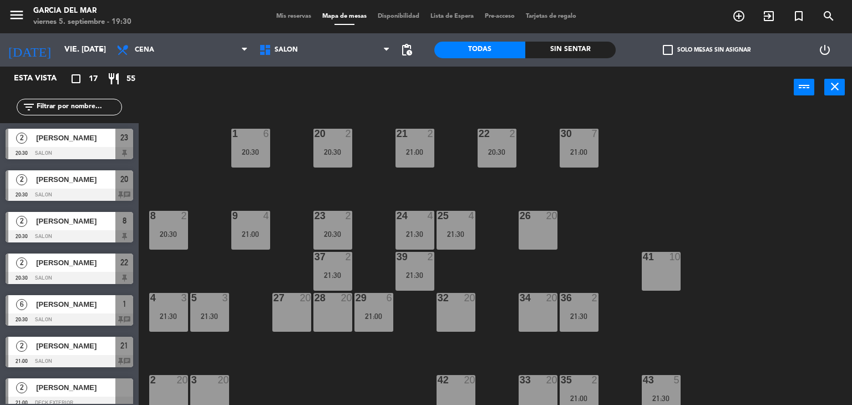
scroll to position [8, 0]
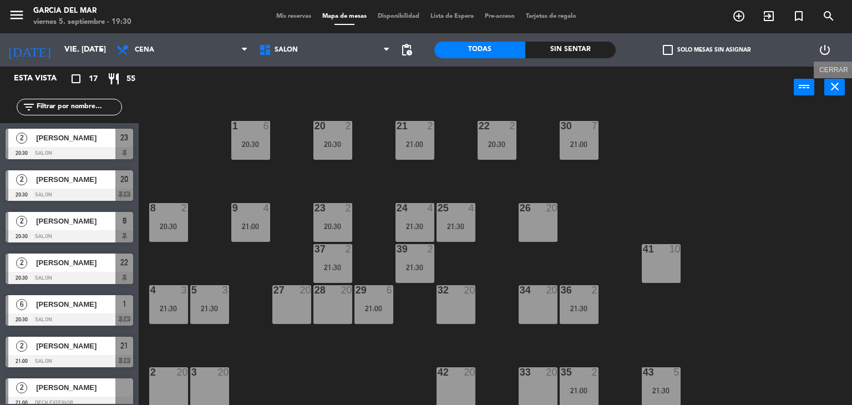
click at [831, 89] on icon "close" at bounding box center [834, 86] width 13 height 13
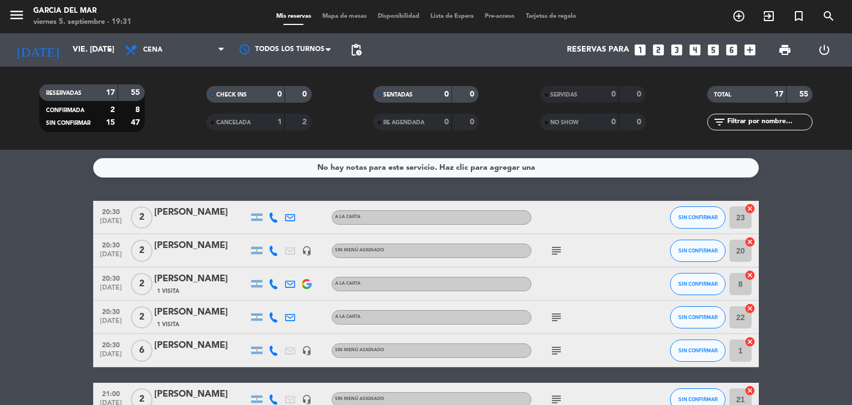
click at [656, 49] on icon "looks_two" at bounding box center [658, 50] width 14 height 14
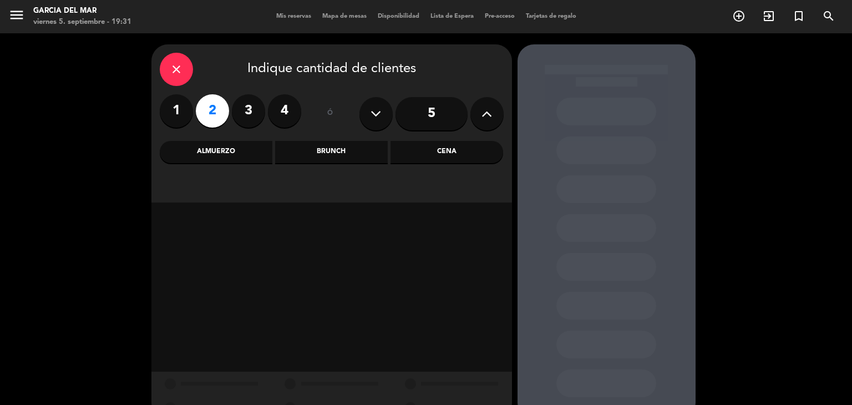
click at [442, 158] on div "Cena" at bounding box center [447, 152] width 113 height 22
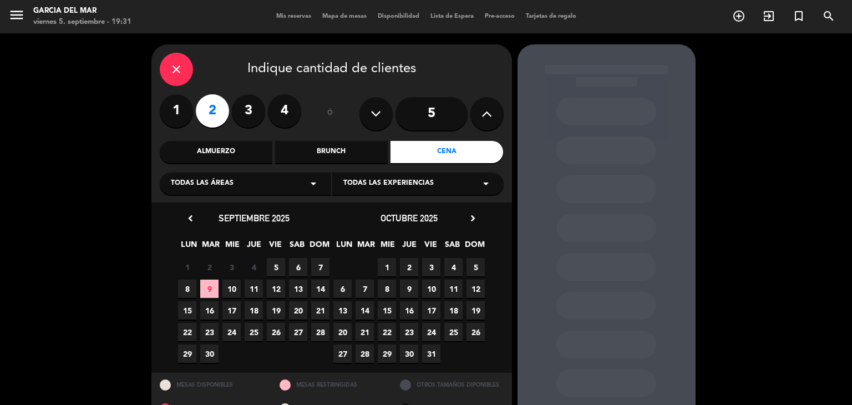
click at [279, 265] on span "5" at bounding box center [276, 267] width 18 height 18
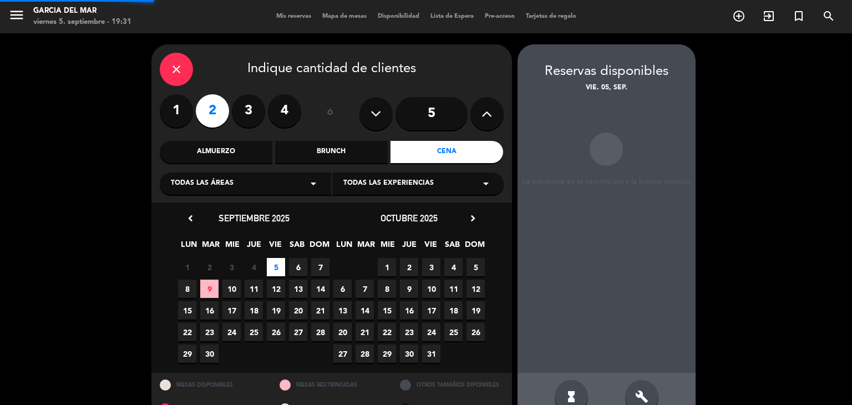
scroll to position [26, 0]
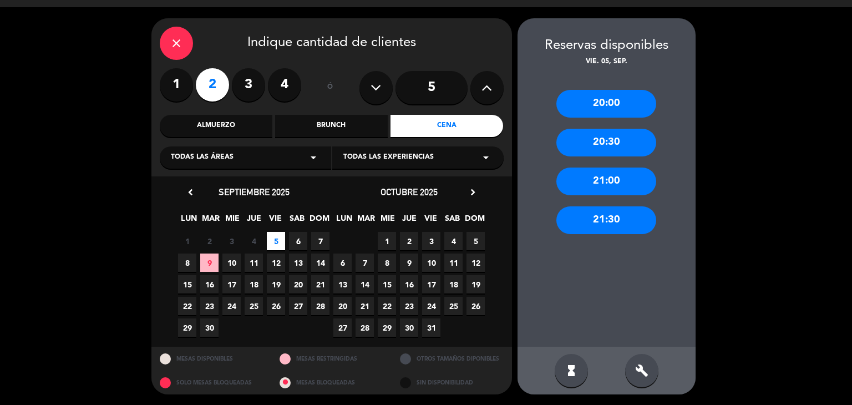
click at [599, 223] on div "21:30" at bounding box center [607, 220] width 100 height 28
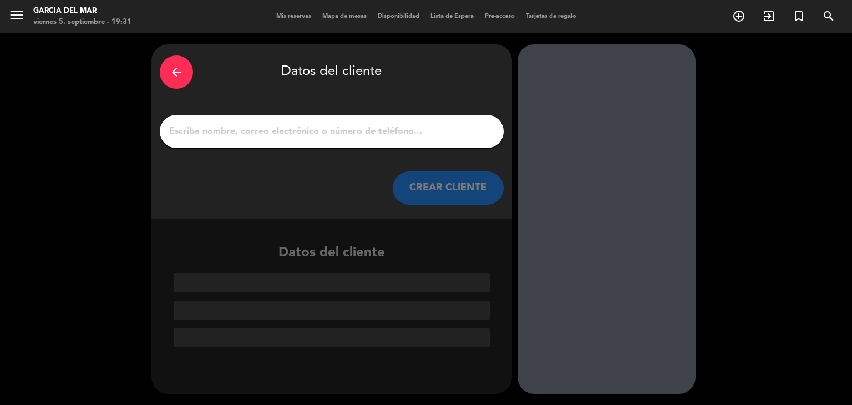
click at [342, 134] on input "1" at bounding box center [331, 132] width 327 height 16
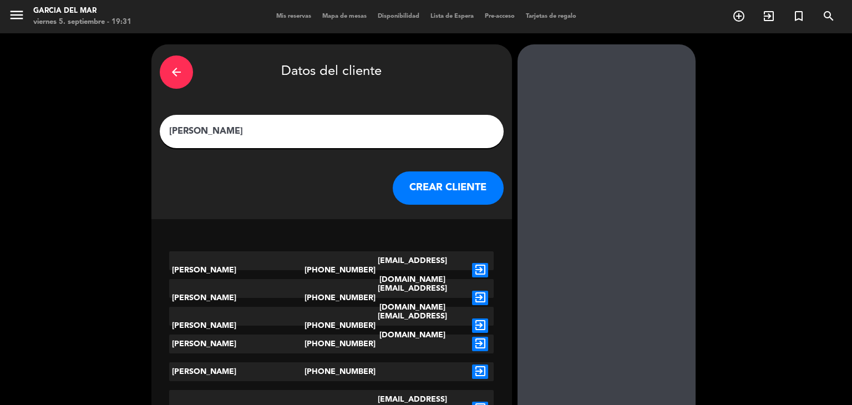
click at [264, 128] on input "[PERSON_NAME]" at bounding box center [331, 132] width 327 height 16
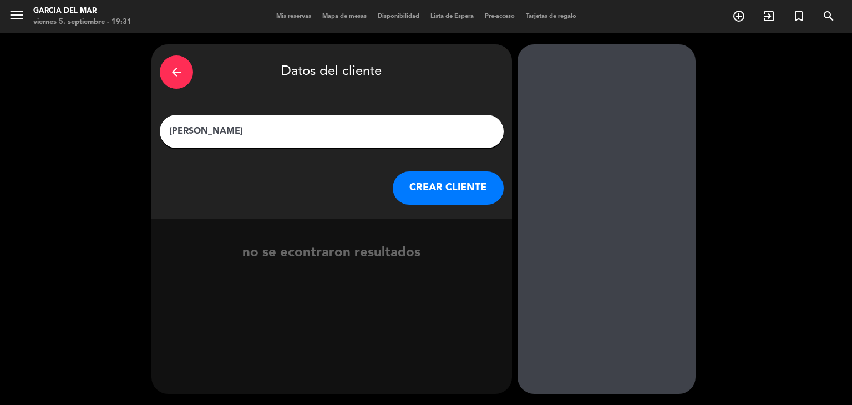
type input "[PERSON_NAME]"
click at [453, 196] on button "CREAR CLIENTE" at bounding box center [448, 187] width 111 height 33
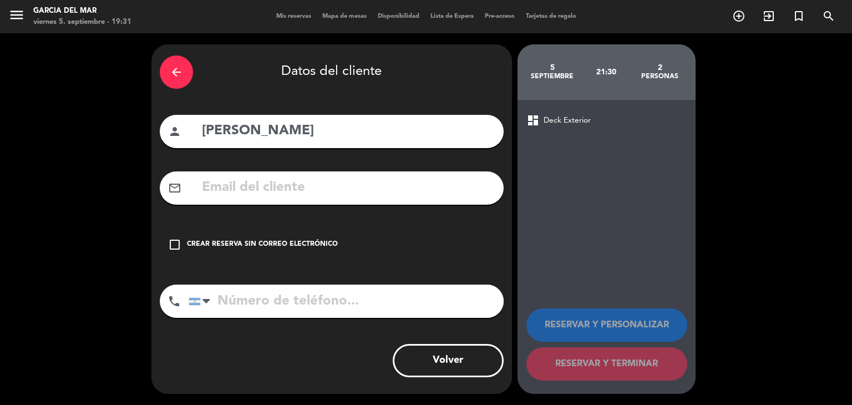
click at [168, 245] on icon "check_box_outline_blank" at bounding box center [174, 244] width 13 height 13
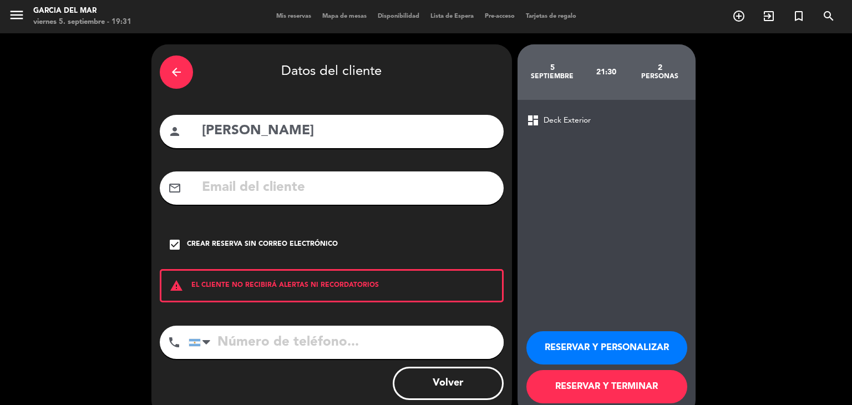
drag, startPoint x: 316, startPoint y: 345, endPoint x: 322, endPoint y: 350, distance: 8.0
click at [316, 346] on input "tel" at bounding box center [346, 342] width 315 height 33
type input "1139218386"
click at [618, 389] on button "RESERVAR Y TERMINAR" at bounding box center [607, 386] width 161 height 33
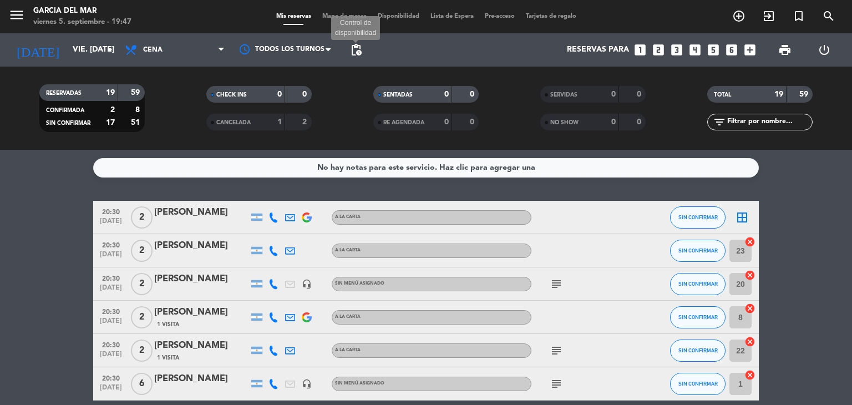
click at [358, 47] on span "pending_actions" at bounding box center [356, 49] width 13 height 13
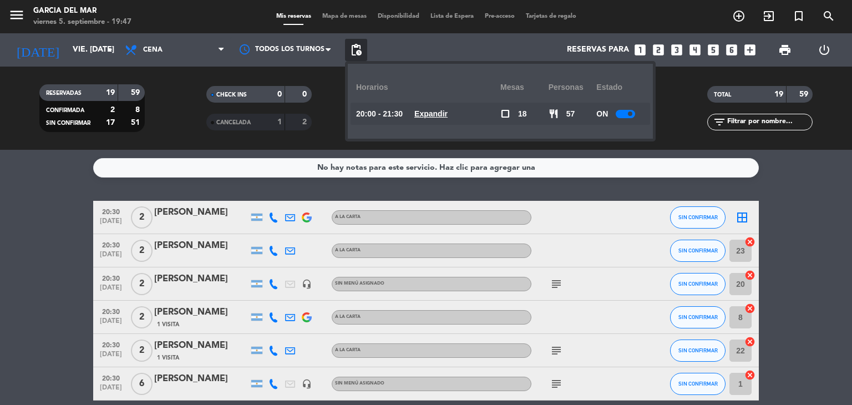
click at [777, 174] on service-notes "No hay notas para este servicio. Haz clic para agregar una" at bounding box center [426, 167] width 852 height 19
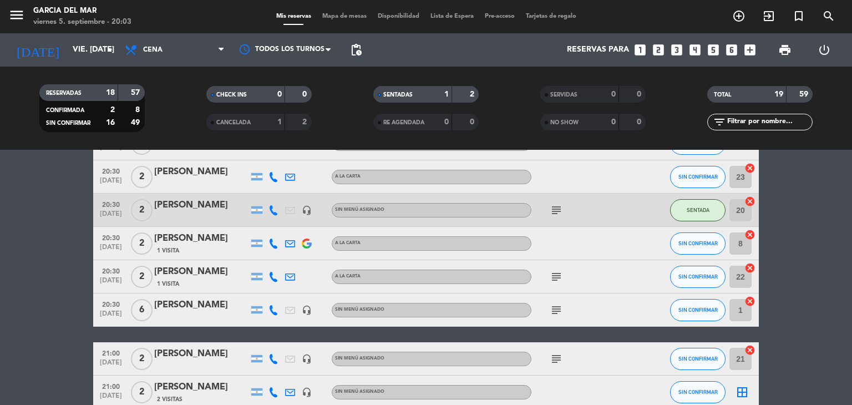
scroll to position [55, 0]
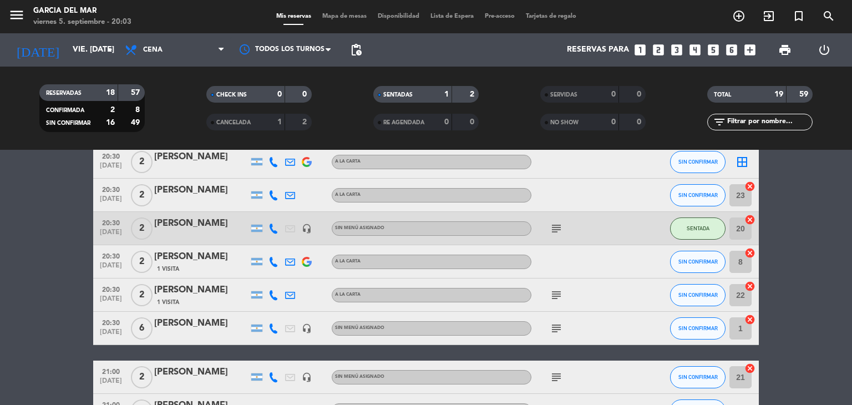
click at [350, 21] on div "Mis reservas Mapa de mesas Disponibilidad Lista de Espera Pre-acceso Tarjetas d…" at bounding box center [426, 17] width 311 height 10
click at [350, 18] on span "Mapa de mesas" at bounding box center [344, 16] width 55 height 6
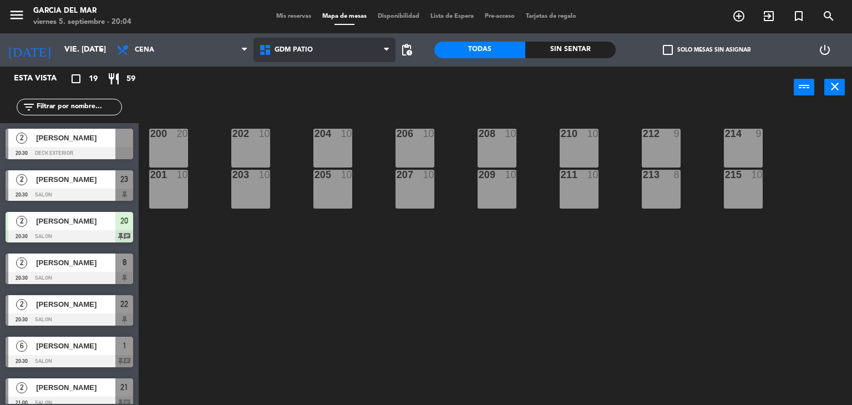
click at [355, 48] on span "GDM PATIO" at bounding box center [325, 50] width 143 height 24
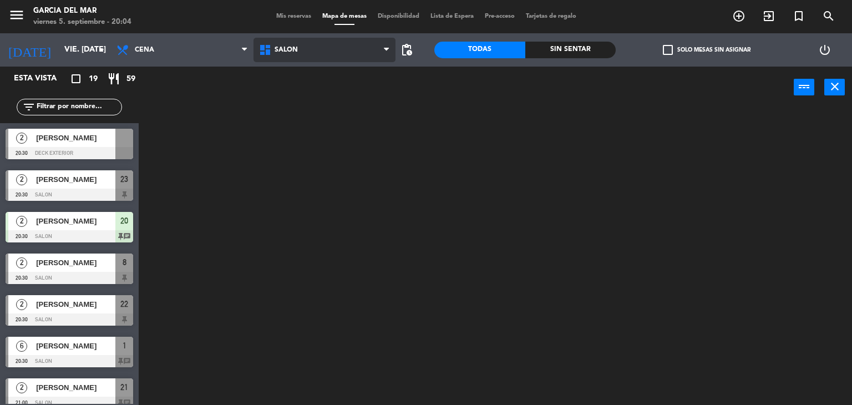
click at [312, 100] on ng-component "menu [PERSON_NAME] del Mar viernes 5. septiembre - 20:04 Mis reservas Mapa de m…" at bounding box center [426, 203] width 852 height 406
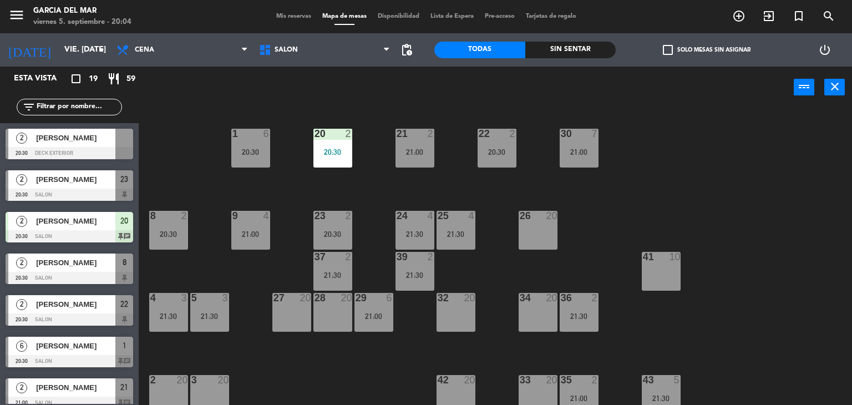
click at [284, 18] on span "Mis reservas" at bounding box center [294, 16] width 46 height 6
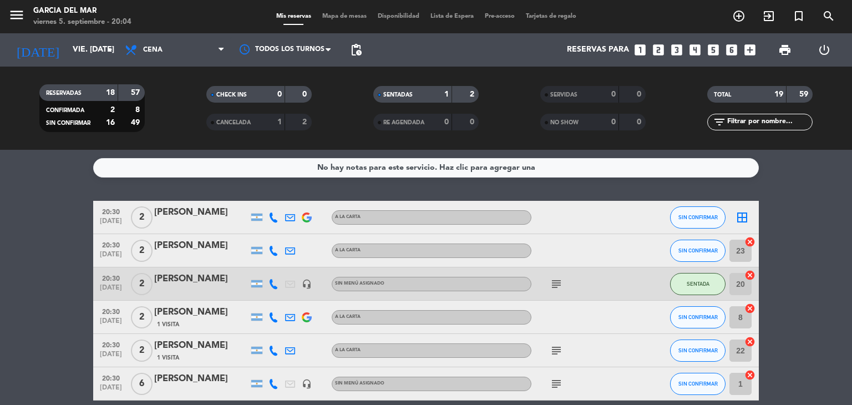
click at [660, 49] on icon "looks_two" at bounding box center [658, 50] width 14 height 14
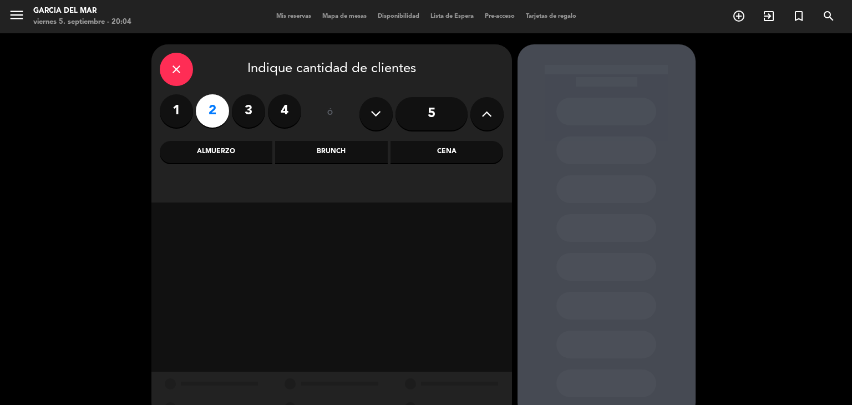
click at [471, 151] on div "Cena" at bounding box center [447, 152] width 113 height 22
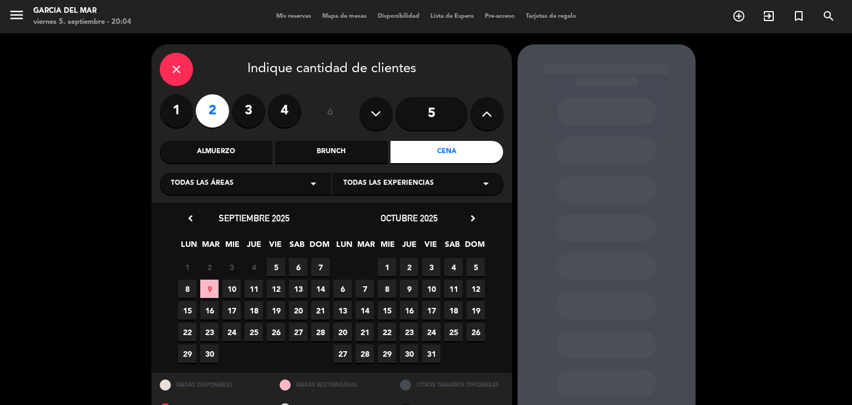
click at [272, 266] on span "5" at bounding box center [276, 267] width 18 height 18
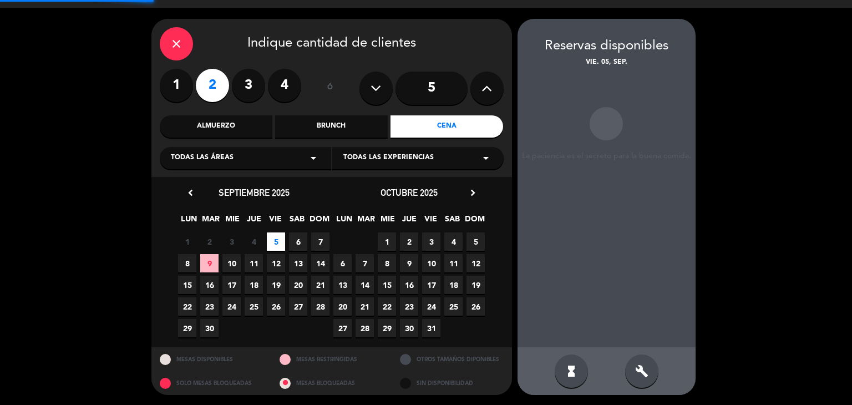
scroll to position [26, 0]
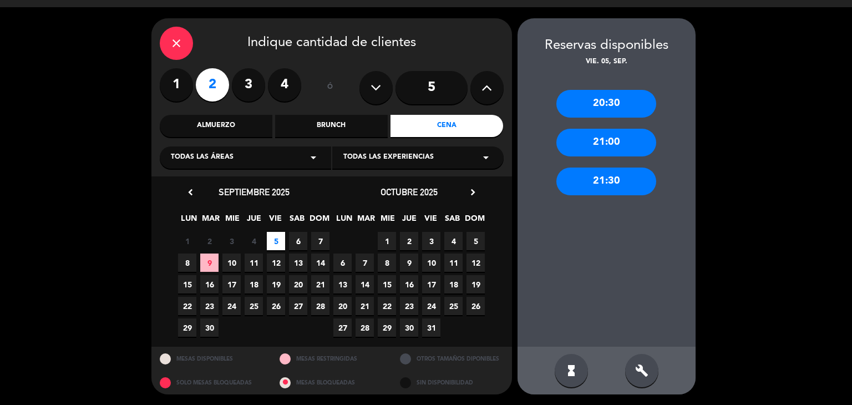
click at [606, 180] on div "21:30" at bounding box center [607, 182] width 100 height 28
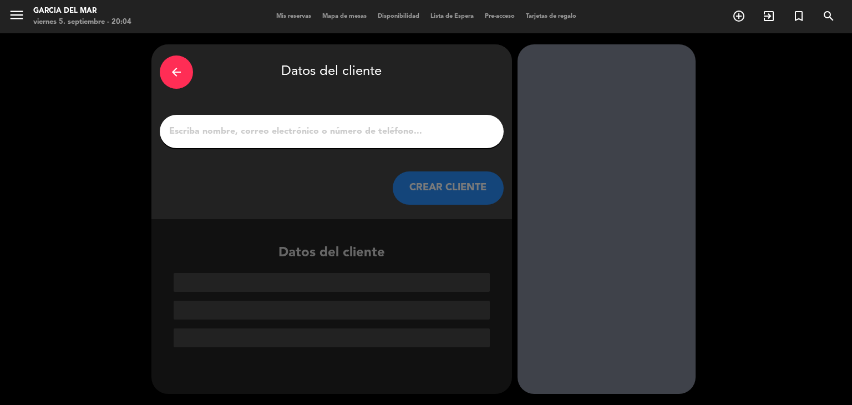
click at [406, 132] on input "1" at bounding box center [331, 132] width 327 height 16
click at [372, 129] on input "1" at bounding box center [331, 132] width 327 height 16
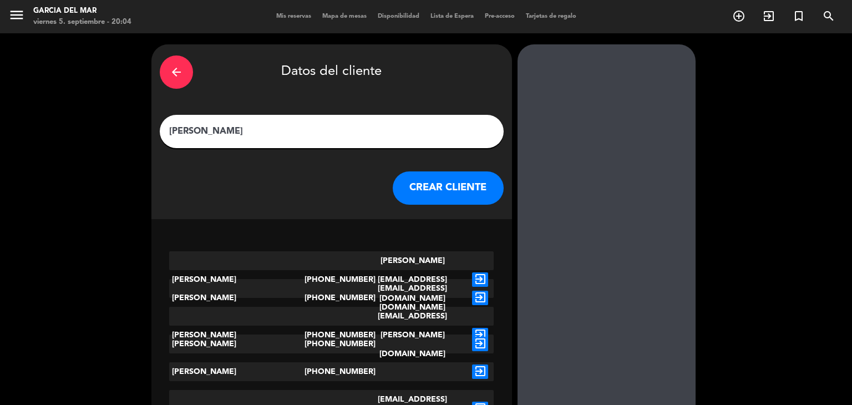
type input "[PERSON_NAME]"
click at [481, 328] on icon "exit_to_app" at bounding box center [480, 335] width 16 height 14
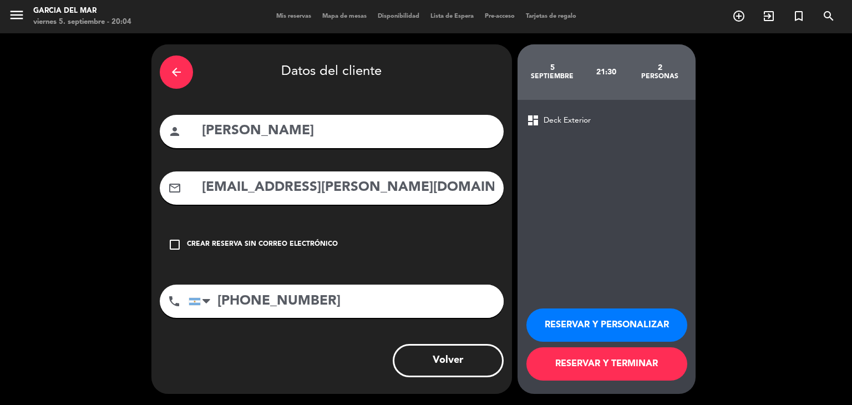
click at [610, 366] on button "RESERVAR Y TERMINAR" at bounding box center [607, 363] width 161 height 33
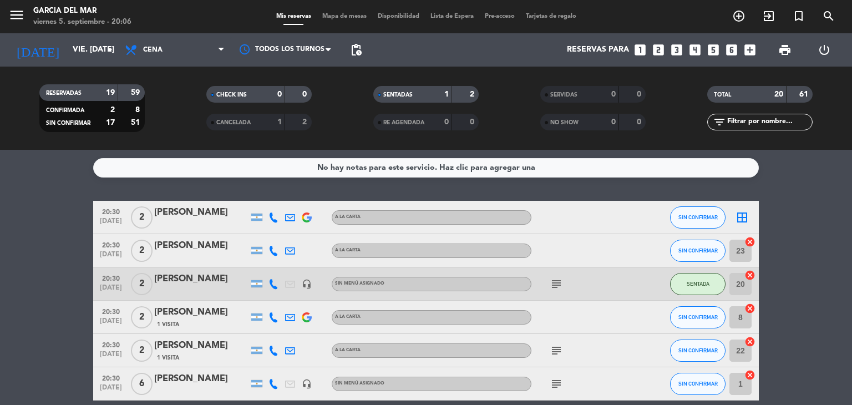
click at [661, 47] on icon "looks_two" at bounding box center [658, 50] width 14 height 14
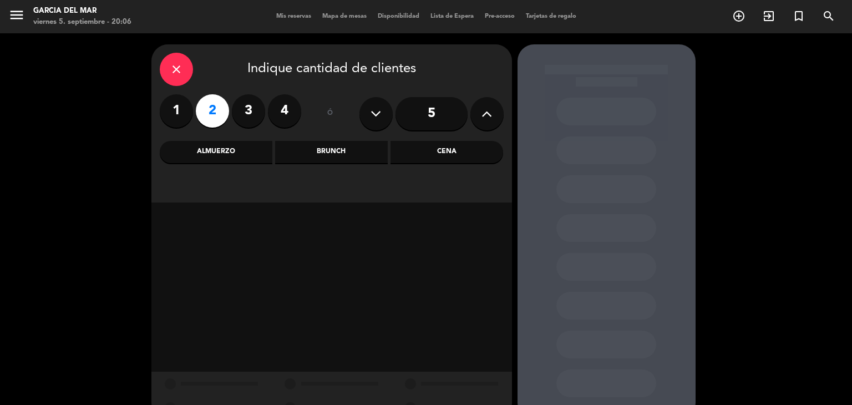
click at [462, 158] on div "Cena" at bounding box center [447, 152] width 113 height 22
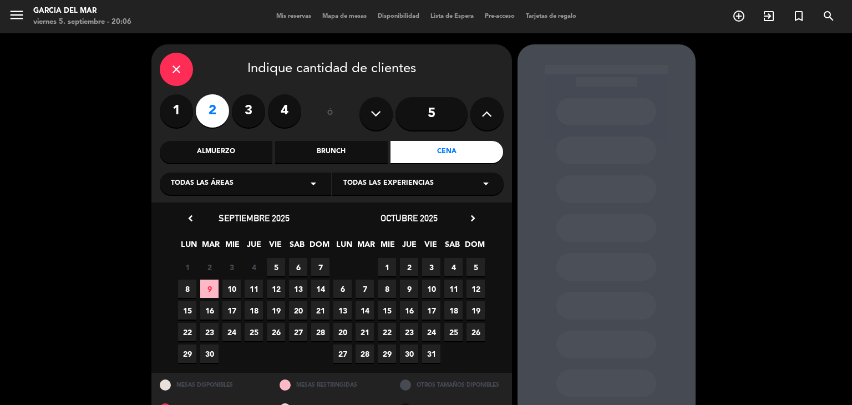
click at [279, 260] on span "5" at bounding box center [276, 267] width 18 height 18
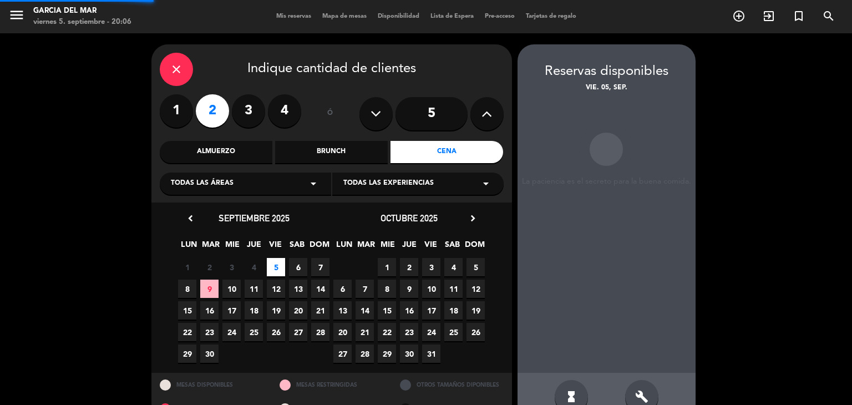
scroll to position [26, 0]
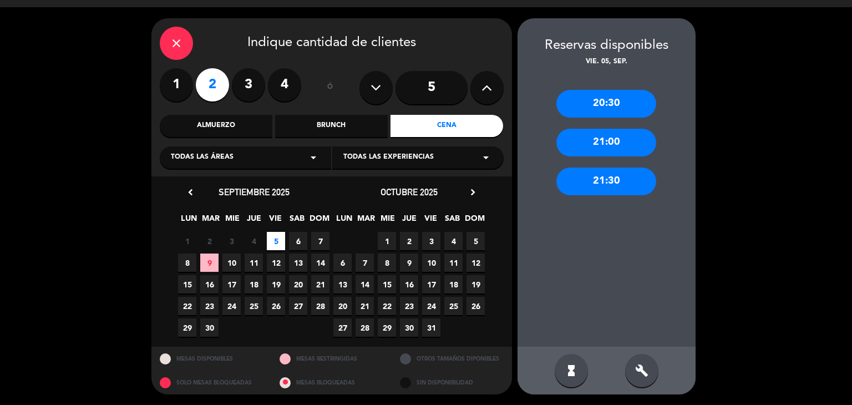
click at [616, 179] on div "21:30" at bounding box center [607, 182] width 100 height 28
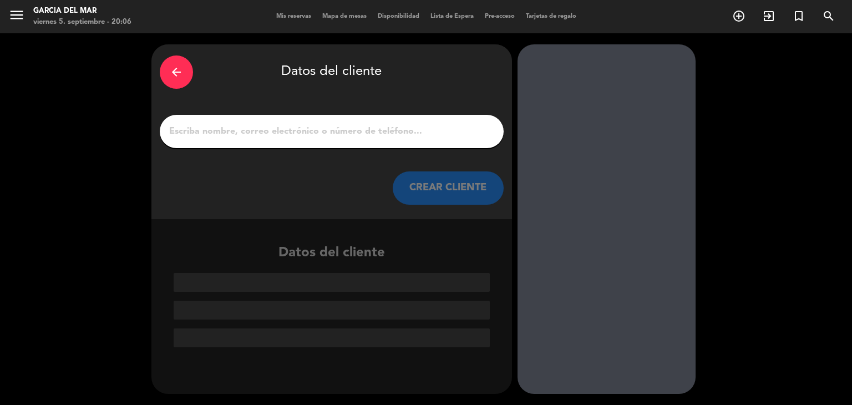
scroll to position [0, 0]
click at [350, 133] on input "1" at bounding box center [331, 132] width 327 height 16
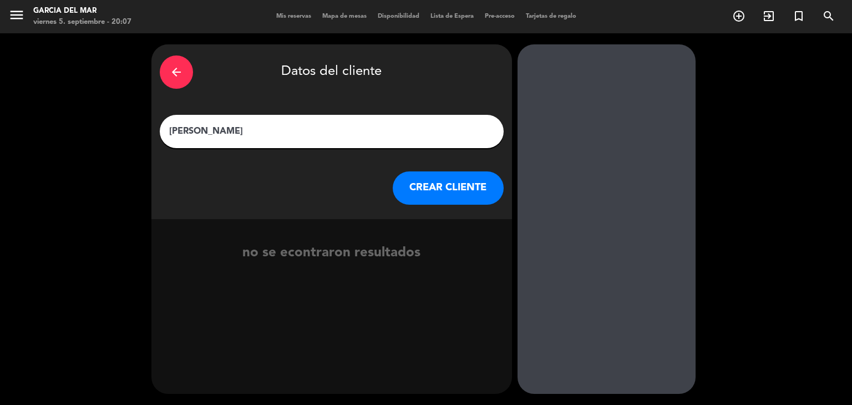
type input "[PERSON_NAME]"
click at [449, 191] on button "CREAR CLIENTE" at bounding box center [448, 187] width 111 height 33
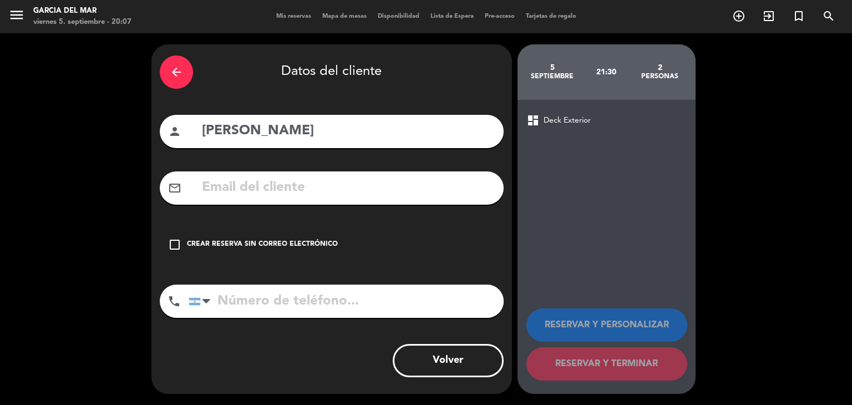
click at [170, 247] on icon "check_box_outline_blank" at bounding box center [174, 244] width 13 height 13
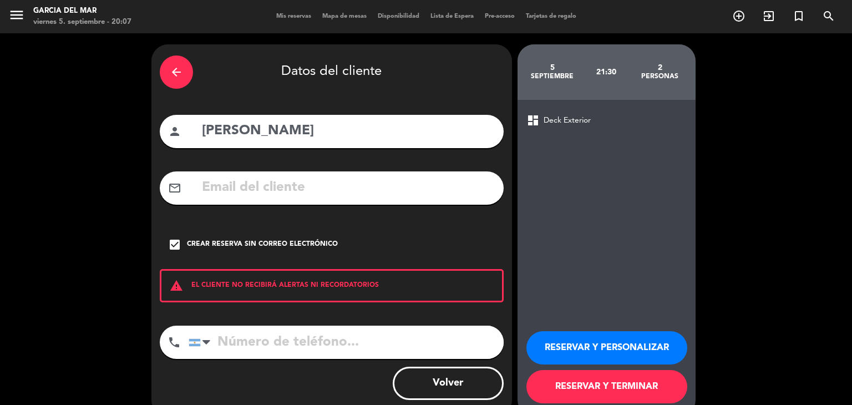
click at [315, 341] on input "tel" at bounding box center [346, 342] width 315 height 33
type input "1140852531"
click at [615, 387] on button "RESERVAR Y TERMINAR" at bounding box center [607, 386] width 161 height 33
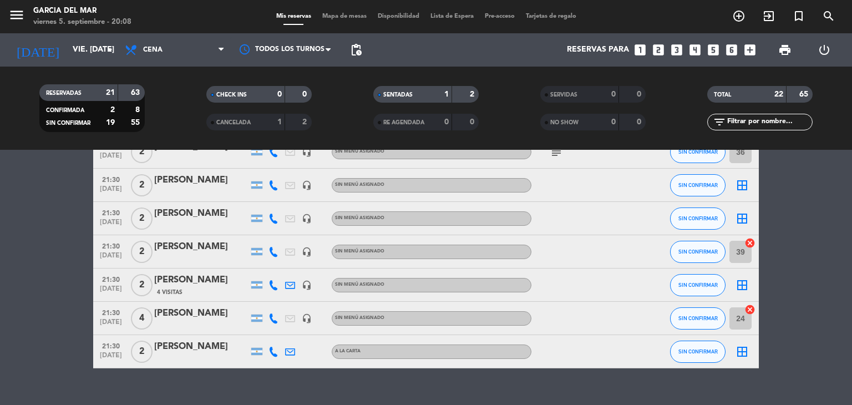
scroll to position [615, 0]
